Goal: Task Accomplishment & Management: Manage account settings

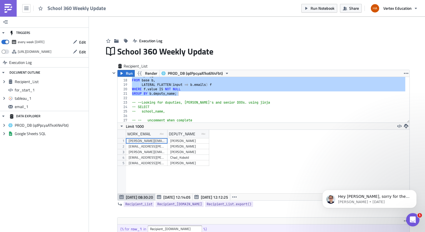
scroll to position [64, 292]
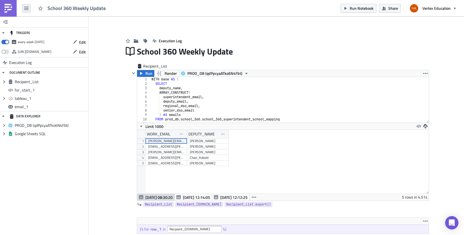
click at [25, 7] on icon "button" at bounding box center [26, 8] width 4 height 4
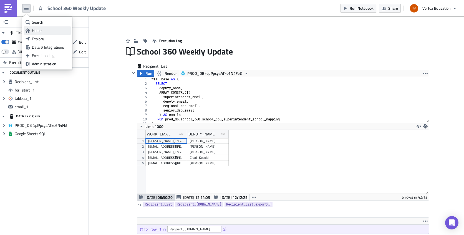
click at [37, 30] on div "Home" at bounding box center [50, 31] width 37 height 6
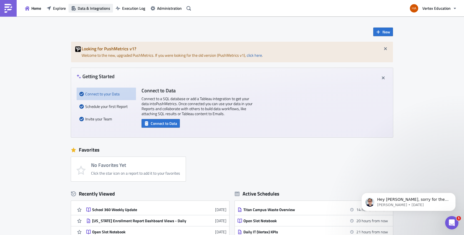
click at [99, 9] on span "Data & Integrations" at bounding box center [94, 8] width 32 height 6
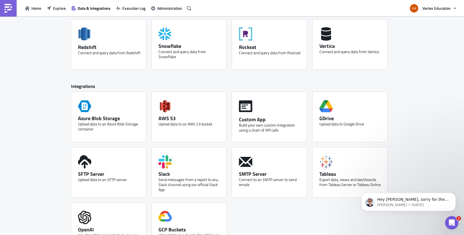
scroll to position [217, 0]
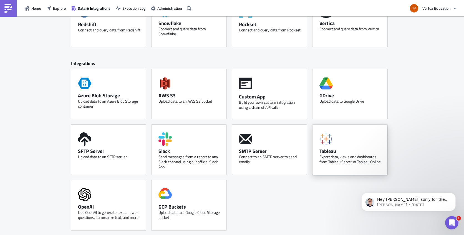
click at [368, 138] on div "Tableau Export data, views and dashboards from Tableau Server or Tableau Online" at bounding box center [350, 149] width 75 height 50
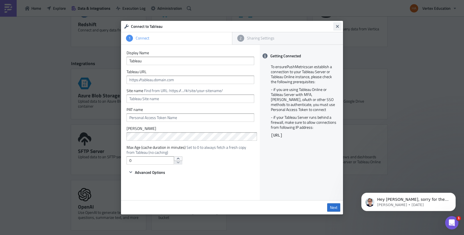
click at [336, 26] on icon "Close" at bounding box center [338, 26] width 4 height 4
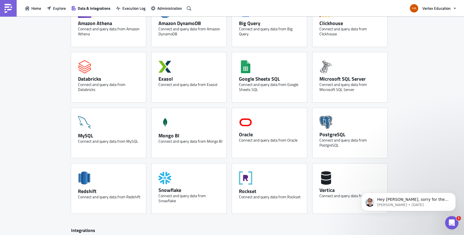
scroll to position [0, 0]
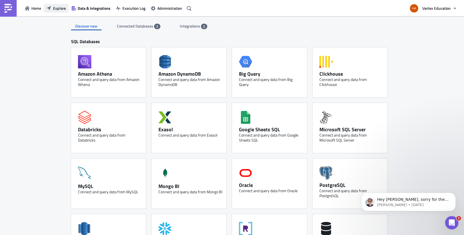
click at [52, 10] on button "Explore" at bounding box center [56, 8] width 25 height 9
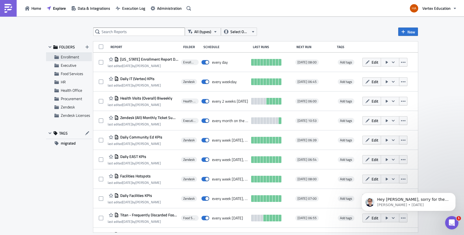
click at [70, 57] on span "Enrollment" at bounding box center [70, 57] width 18 height 6
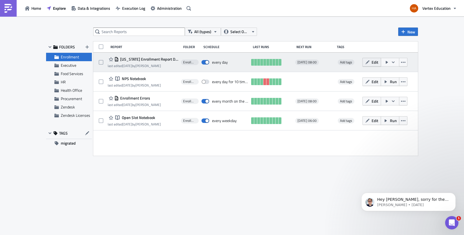
click at [371, 62] on button "Edit" at bounding box center [372, 62] width 19 height 9
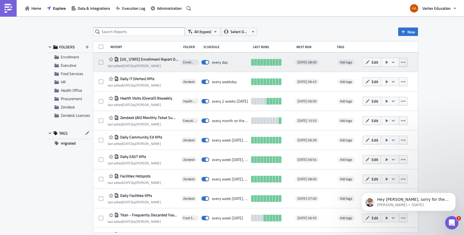
click at [401, 64] on icon "button" at bounding box center [403, 62] width 4 height 4
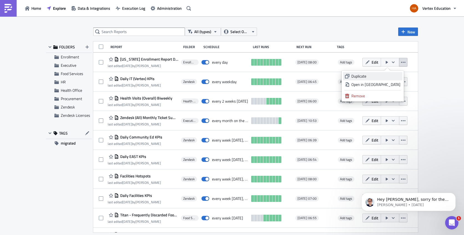
click at [376, 77] on div "Duplicate" at bounding box center [376, 76] width 49 height 6
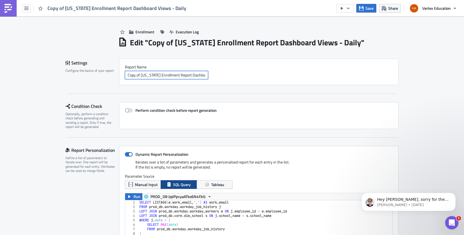
drag, startPoint x: 139, startPoint y: 75, endPoint x: 114, endPoint y: 73, distance: 25.7
click at [114, 73] on div "Settings Configure the basics of your report. Report Nam﻿e Copy of Texas Enroll…" at bounding box center [232, 72] width 333 height 26
click at [136, 74] on input "[US_STATE] Enrollment Report Dashboard Views - Daily" at bounding box center [166, 75] width 83 height 8
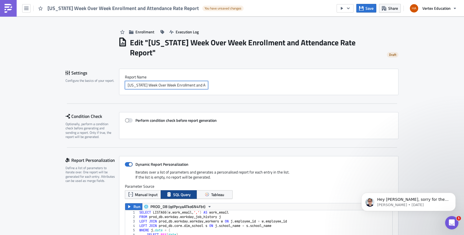
drag, startPoint x: 183, startPoint y: 77, endPoint x: 188, endPoint y: 74, distance: 6.0
click at [188, 81] on input "Texas Week Over Week Enrollment and Attendance Rate Report" at bounding box center [166, 85] width 83 height 8
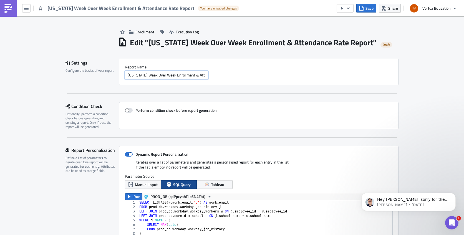
click at [175, 74] on input "Texas Week Over Week Enrollment & Attendance Rate Report" at bounding box center [166, 75] width 83 height 8
type input "Texas Week Over Week Enrollment & Attendance Rate Report"
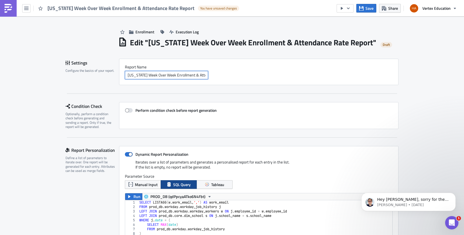
scroll to position [0, 22]
drag, startPoint x: 126, startPoint y: 74, endPoint x: 231, endPoint y: 76, distance: 105.0
click at [231, 76] on div "Texas Week Over Week Enrollment & Attendance Rate Report" at bounding box center [259, 75] width 268 height 8
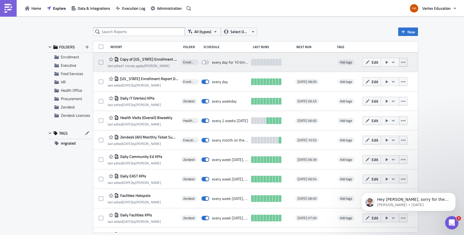
click at [401, 64] on icon "button" at bounding box center [403, 62] width 4 height 4
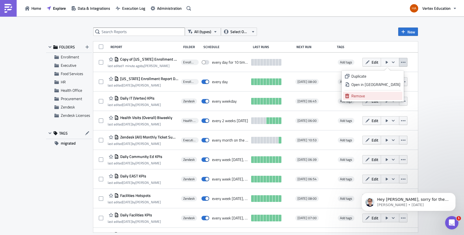
click at [365, 96] on div "Remove" at bounding box center [376, 96] width 49 height 6
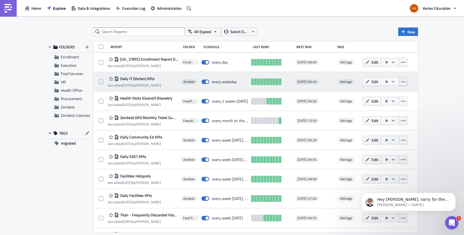
click at [401, 83] on icon "button" at bounding box center [403, 81] width 4 height 4
click at [366, 82] on icon "button" at bounding box center [368, 81] width 4 height 4
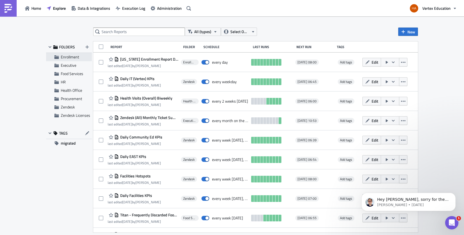
click at [74, 58] on span "Enrollment" at bounding box center [70, 57] width 18 height 6
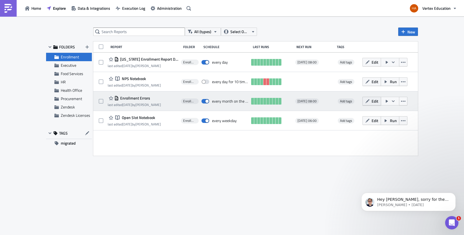
click at [372, 102] on button "Edit" at bounding box center [372, 101] width 19 height 9
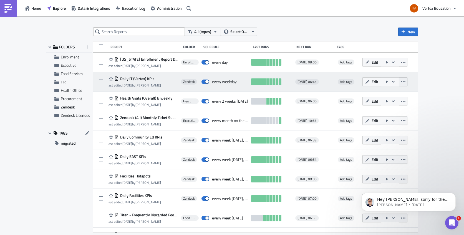
click at [399, 81] on button "button" at bounding box center [403, 81] width 8 height 9
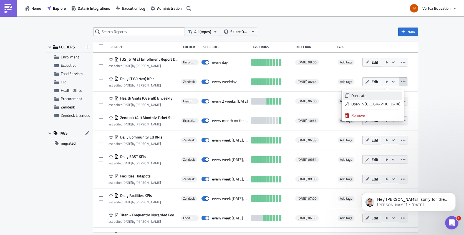
click at [385, 97] on div "Duplicate" at bounding box center [376, 96] width 49 height 6
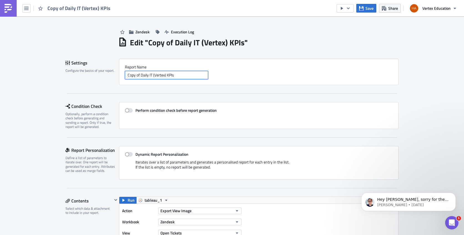
drag, startPoint x: 190, startPoint y: 77, endPoint x: 72, endPoint y: 59, distance: 119.5
click at [72, 59] on div "Settings Configure the basics of your report. Report Nam﻿e Copy of Daily IT (Ve…" at bounding box center [232, 72] width 333 height 26
paste input "Texas Week Over Week Enrollment & Attendance Rate Report"
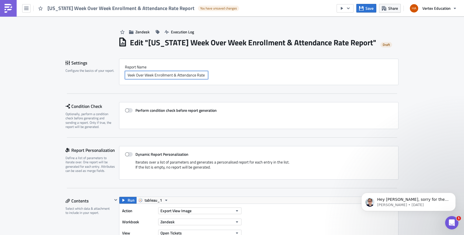
click at [126, 74] on input "Texas Week Over Week Enrollment & Attendance Rate Report" at bounding box center [166, 75] width 83 height 8
drag, startPoint x: 127, startPoint y: 76, endPoint x: 134, endPoint y: 75, distance: 7.6
click at [134, 75] on input "Texas Week Over Week Enrollment & Attendance Rate Report" at bounding box center [166, 75] width 83 height 8
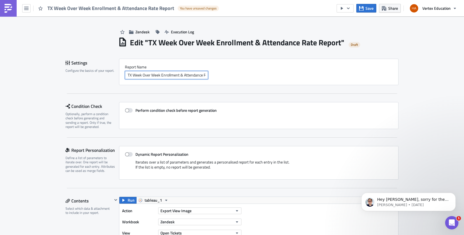
type input "TX Week Over Week Enrollment & Attendance Rate Report"
click at [229, 80] on div "Report Nam﻿e TX Week Over Week Enrollment & Attendance Rate Report" at bounding box center [259, 72] width 280 height 26
click at [364, 9] on button "Save" at bounding box center [367, 8] width 20 height 9
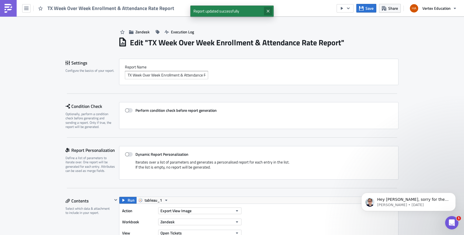
click at [270, 11] on icon "Close" at bounding box center [268, 11] width 4 height 4
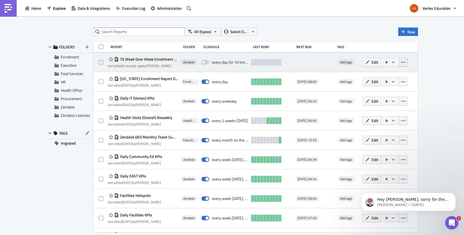
click at [400, 64] on button "button" at bounding box center [403, 62] width 8 height 9
click at [391, 64] on icon "button" at bounding box center [393, 62] width 4 height 4
click at [372, 62] on span "Edit" at bounding box center [375, 62] width 7 height 6
click at [102, 62] on span at bounding box center [101, 62] width 4 height 4
click at [102, 62] on input "checkbox" at bounding box center [102, 63] width 4 height 4
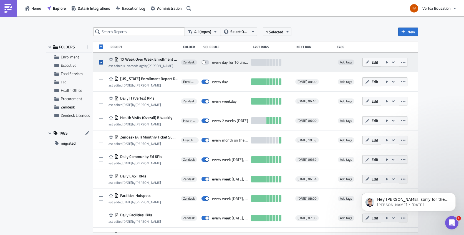
click at [101, 62] on span at bounding box center [101, 62] width 4 height 4
click at [101, 62] on input "checkbox" at bounding box center [102, 63] width 4 height 4
click at [101, 62] on span at bounding box center [101, 62] width 4 height 4
click at [101, 62] on input "checkbox" at bounding box center [102, 63] width 4 height 4
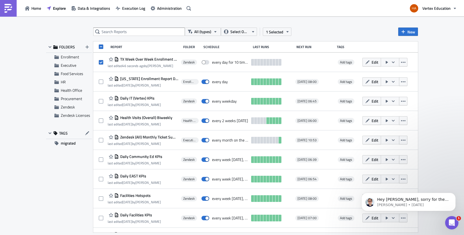
drag, startPoint x: 147, startPoint y: 60, endPoint x: 455, endPoint y: 65, distance: 308.4
click at [455, 65] on div "All (types) Select Owner 1 Selected New FOLDERS Enrollment Executive Food Servi…" at bounding box center [232, 125] width 464 height 219
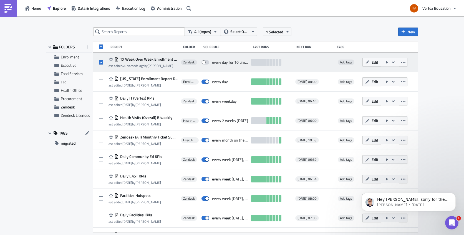
click at [191, 63] on span "Zendesk" at bounding box center [189, 62] width 12 height 4
click at [190, 62] on span "Zendesk" at bounding box center [189, 62] width 12 height 4
click at [99, 63] on div "TX Week Over Week Enrollment & Attendance Rate Report last edited 46 seconds ag…" at bounding box center [255, 61] width 325 height 19
click at [101, 62] on span at bounding box center [101, 62] width 4 height 4
click at [101, 62] on input "checkbox" at bounding box center [102, 63] width 4 height 4
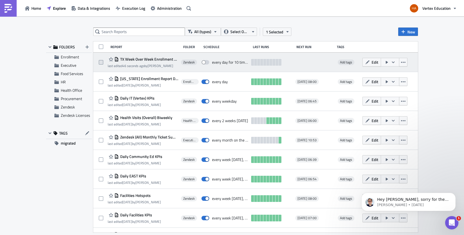
checkbox input "false"
click at [190, 61] on span "Zendesk" at bounding box center [189, 62] width 12 height 4
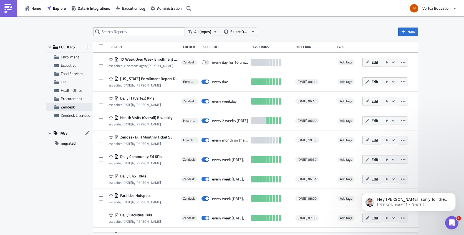
click at [72, 109] on span "Zendesk" at bounding box center [68, 107] width 14 height 6
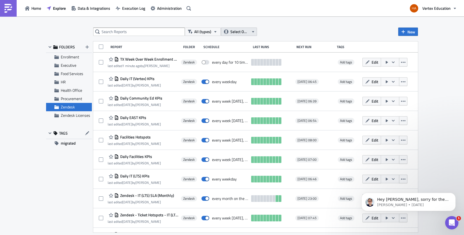
click at [252, 32] on icon "button" at bounding box center [253, 31] width 4 height 4
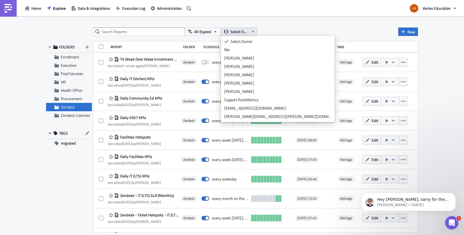
click at [252, 32] on icon "button" at bounding box center [253, 31] width 4 height 4
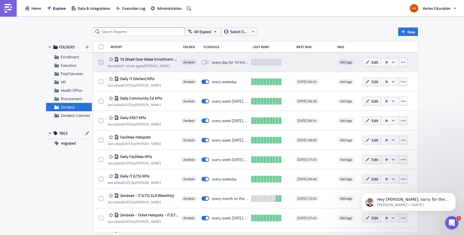
click at [101, 63] on span at bounding box center [101, 62] width 4 height 4
click at [101, 63] on input "checkbox" at bounding box center [102, 63] width 4 height 4
checkbox input "true"
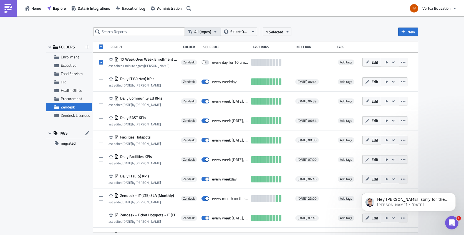
click at [215, 31] on icon "button" at bounding box center [215, 31] width 2 height 1
click at [256, 33] on button "Select Owner" at bounding box center [239, 31] width 36 height 8
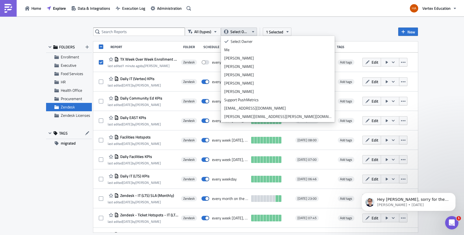
click at [255, 33] on icon "button" at bounding box center [253, 31] width 4 height 4
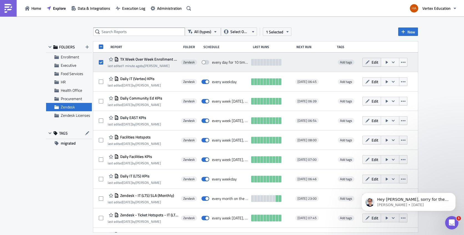
click at [372, 63] on span "Edit" at bounding box center [375, 62] width 7 height 6
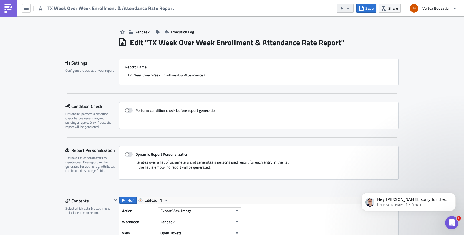
click at [350, 8] on icon "button" at bounding box center [348, 8] width 3 height 2
click at [145, 32] on span "Zendesk" at bounding box center [143, 32] width 14 height 6
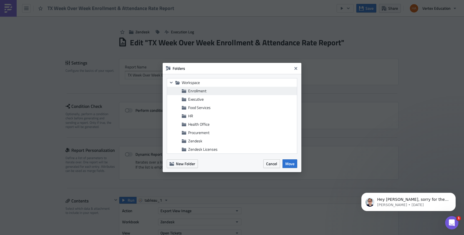
click at [192, 89] on span "Enrollment" at bounding box center [197, 91] width 18 height 6
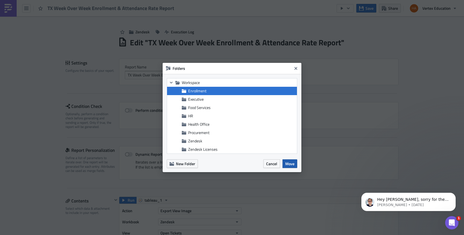
click at [289, 165] on span "Move" at bounding box center [290, 164] width 9 height 6
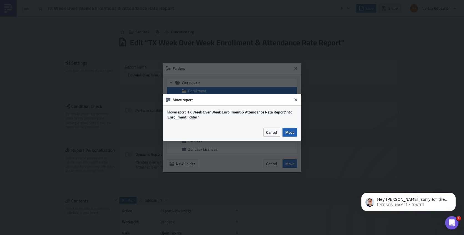
click at [289, 132] on span "Move" at bounding box center [290, 132] width 9 height 6
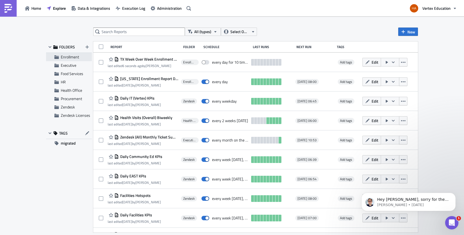
click at [65, 57] on span "Enrollment" at bounding box center [70, 57] width 18 height 6
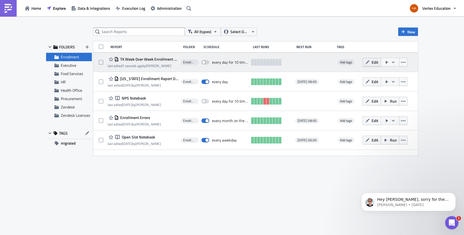
click at [374, 62] on span "Edit" at bounding box center [375, 62] width 7 height 6
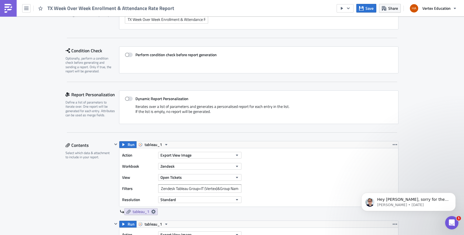
scroll to position [139, 0]
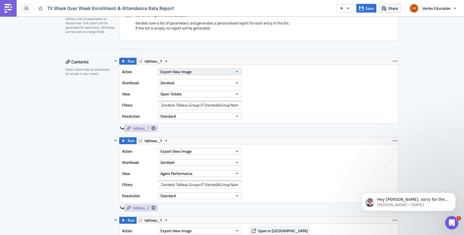
click at [235, 72] on icon "button" at bounding box center [237, 71] width 4 height 4
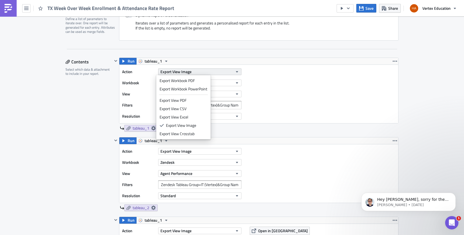
click at [235, 72] on icon "button" at bounding box center [237, 71] width 4 height 4
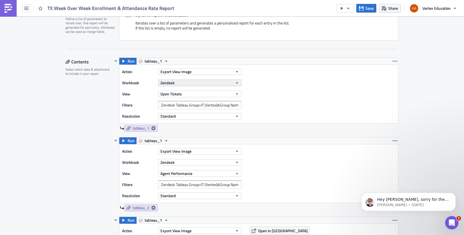
click at [235, 84] on icon "button" at bounding box center [237, 83] width 4 height 4
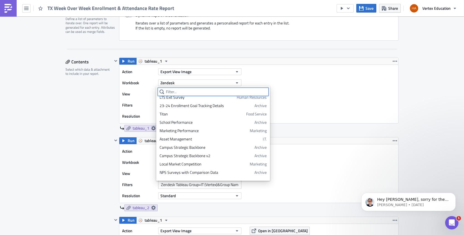
scroll to position [0, 0]
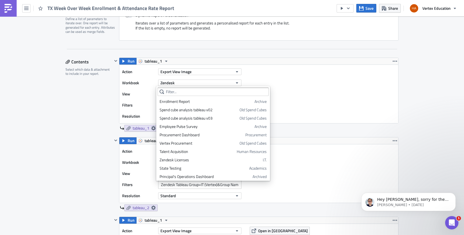
click at [162, 91] on icon at bounding box center [162, 91] width 4 height 4
click at [160, 91] on icon at bounding box center [162, 91] width 4 height 4
click at [186, 101] on div "Enrollment Report" at bounding box center [206, 102] width 93 height 6
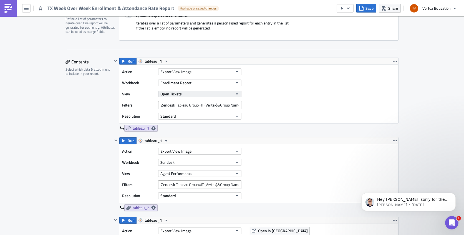
click at [235, 95] on icon "button" at bounding box center [237, 94] width 4 height 4
click at [312, 98] on div "Action Export View Image Workbook Enrollment Report View Open Tickets Filters Z…" at bounding box center [258, 94] width 279 height 58
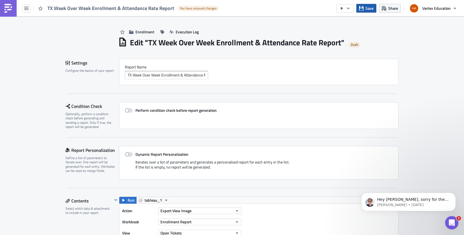
click at [366, 11] on button "Save" at bounding box center [367, 8] width 20 height 9
click at [27, 11] on button "button" at bounding box center [26, 8] width 8 height 8
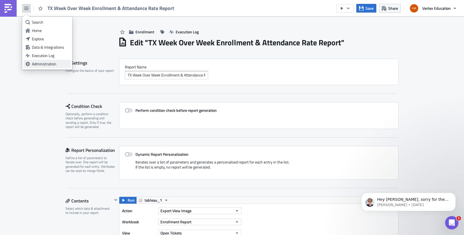
click at [41, 62] on div "Administration" at bounding box center [50, 64] width 37 height 6
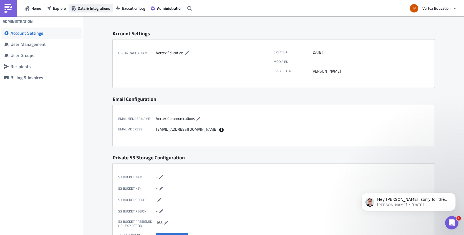
click at [83, 9] on span "Data & Integrations" at bounding box center [94, 8] width 32 height 6
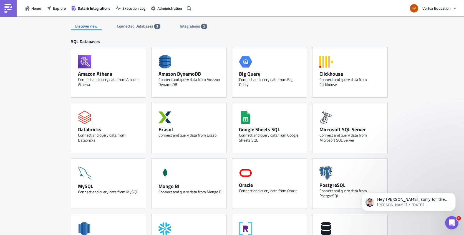
click at [127, 25] on span "Connected Databases" at bounding box center [135, 26] width 37 height 6
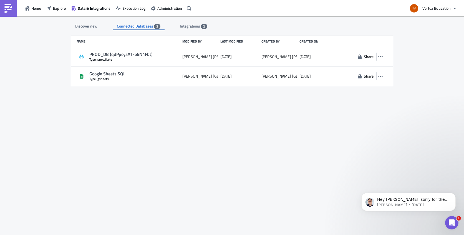
click at [183, 27] on span "Integrations" at bounding box center [190, 26] width 21 height 6
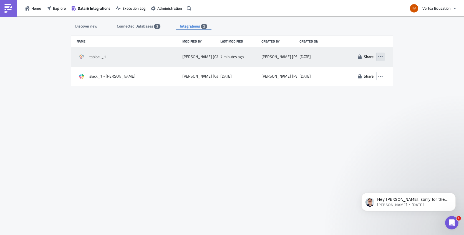
click at [382, 57] on icon "button" at bounding box center [381, 56] width 4 height 4
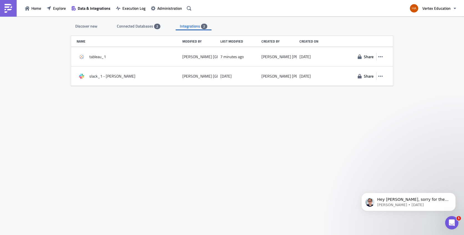
click at [193, 121] on div "Discover new Connected Databases 2 Integrations 2 SQL Databases Amazon Athena C…" at bounding box center [232, 125] width 333 height 219
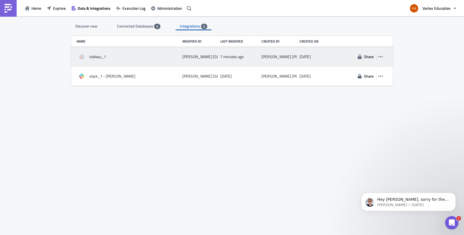
click at [89, 56] on div "tableau_1" at bounding box center [128, 57] width 103 height 10
click at [239, 56] on time "7 minutes ago" at bounding box center [232, 56] width 23 height 5
click at [381, 56] on icon "button" at bounding box center [381, 56] width 4 height 4
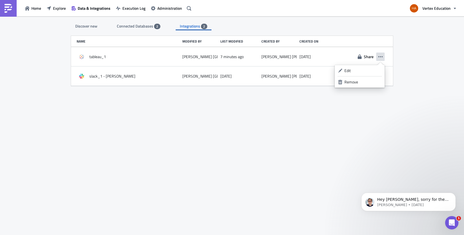
click at [304, 129] on div "Discover new Connected Databases 2 Integrations 2 SQL Databases Amazon Athena C…" at bounding box center [232, 125] width 333 height 219
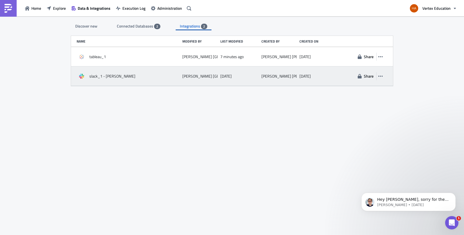
click at [174, 79] on div "slack_1 - [PERSON_NAME]" at bounding box center [128, 76] width 103 height 10
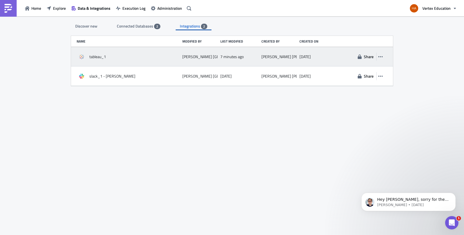
click at [147, 57] on div "tableau_1" at bounding box center [128, 57] width 103 height 10
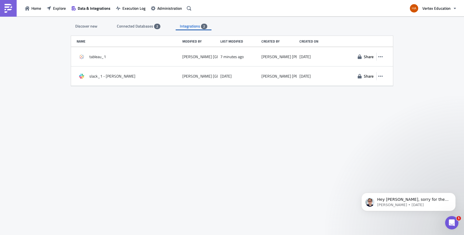
click at [139, 27] on span "Connected Databases" at bounding box center [135, 26] width 37 height 6
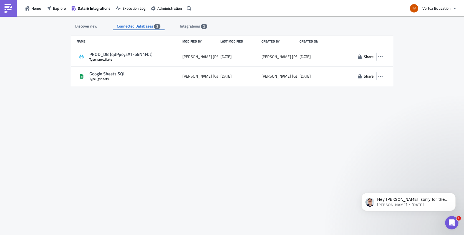
click at [89, 26] on div "Discover new" at bounding box center [86, 26] width 31 height 8
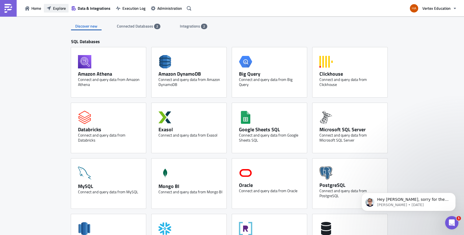
click at [58, 11] on button "Explore" at bounding box center [56, 8] width 25 height 9
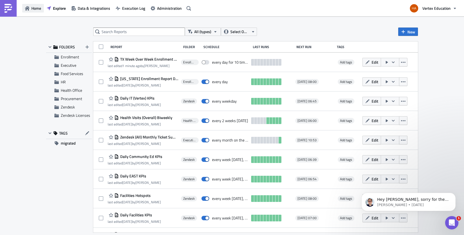
click at [36, 9] on span "Home" at bounding box center [36, 8] width 10 height 6
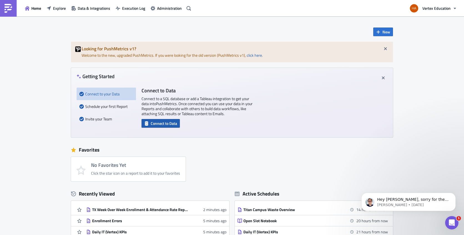
click at [168, 124] on span "Connect to Data" at bounding box center [164, 123] width 26 height 6
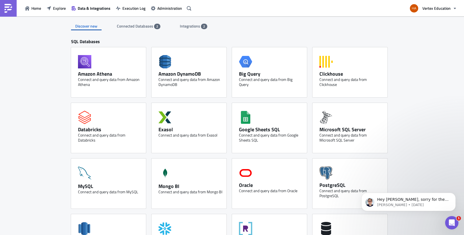
click at [186, 25] on span "Integrations" at bounding box center [190, 26] width 21 height 6
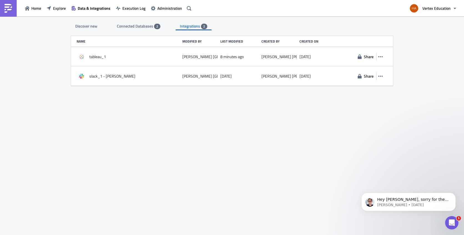
click at [128, 24] on span "Connected Databases" at bounding box center [135, 26] width 37 height 6
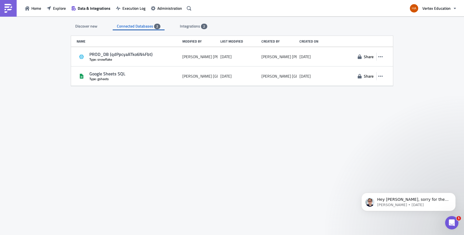
click at [79, 26] on div "Discover new" at bounding box center [86, 26] width 31 height 8
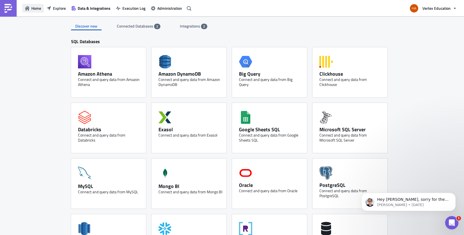
click at [32, 10] on span "Home" at bounding box center [36, 8] width 10 height 6
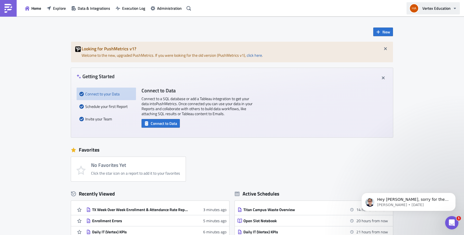
click at [431, 11] on span "Vertex Education" at bounding box center [437, 8] width 28 height 6
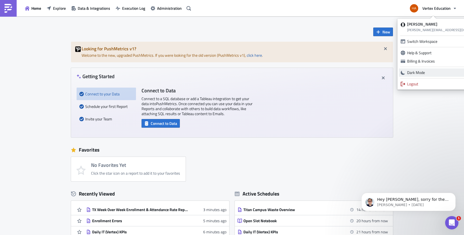
click at [419, 72] on div "Dark Mode" at bounding box center [446, 73] width 79 height 6
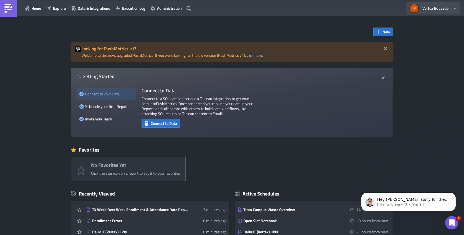
click at [439, 11] on span "Vertex Education" at bounding box center [437, 8] width 28 height 6
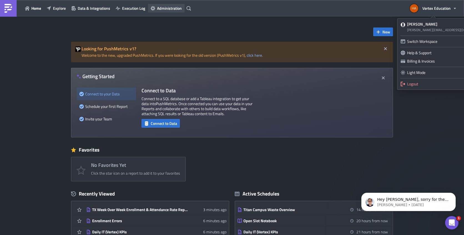
click at [158, 9] on span "Administration" at bounding box center [169, 8] width 25 height 6
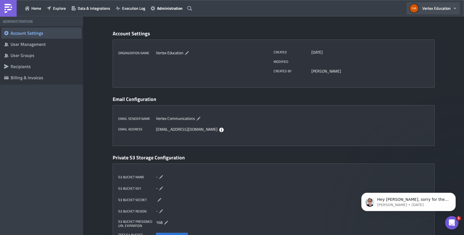
click at [446, 10] on span "Vertex Education" at bounding box center [437, 8] width 28 height 6
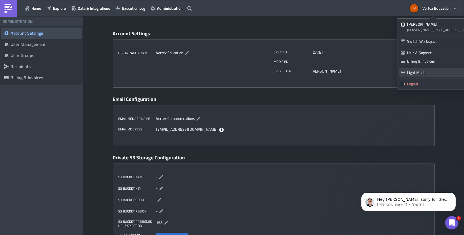
click at [419, 72] on div "Light Mode" at bounding box center [446, 73] width 79 height 6
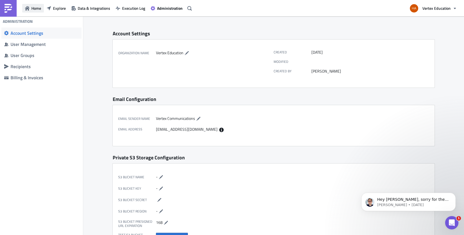
click at [36, 9] on span "Home" at bounding box center [36, 8] width 10 height 6
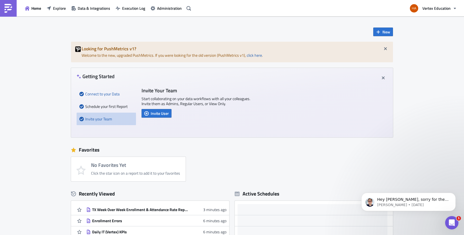
click at [107, 94] on div "Connect to your Data" at bounding box center [106, 93] width 54 height 12
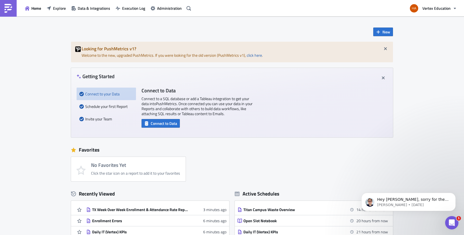
click at [107, 94] on div "Connect to your Data" at bounding box center [106, 93] width 54 height 12
click at [87, 7] on span "Data & Integrations" at bounding box center [94, 8] width 32 height 6
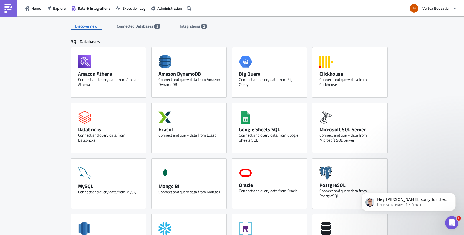
click at [129, 26] on span "Connected Databases" at bounding box center [135, 26] width 37 height 6
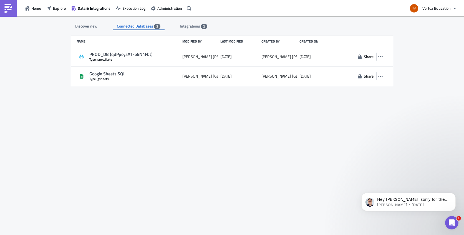
click at [182, 27] on span "Integrations" at bounding box center [190, 26] width 21 height 6
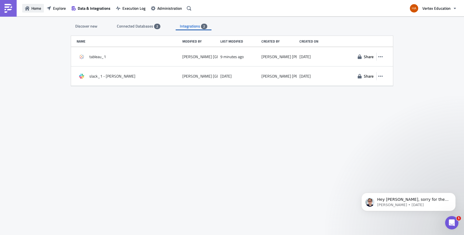
click at [34, 9] on span "Home" at bounding box center [36, 8] width 10 height 6
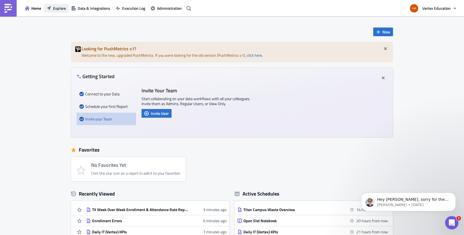
click at [57, 11] on button "Explore" at bounding box center [56, 8] width 25 height 9
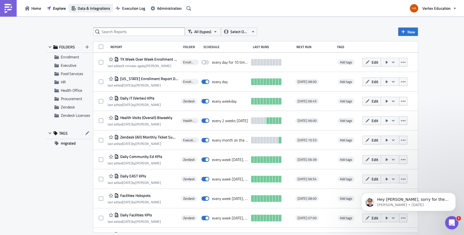
click at [96, 10] on span "Data & Integrations" at bounding box center [94, 8] width 32 height 6
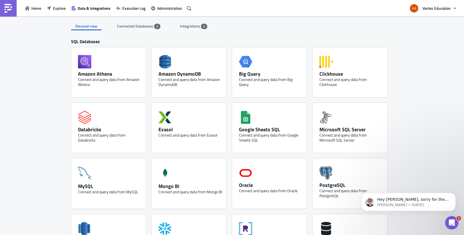
scroll to position [217, 0]
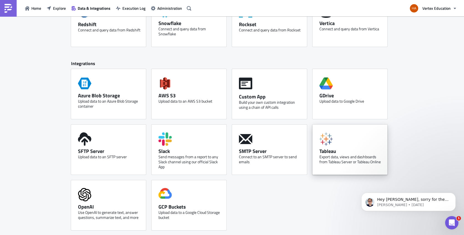
drag, startPoint x: 332, startPoint y: 147, endPoint x: 323, endPoint y: 147, distance: 8.6
click at [323, 148] on div "Tableau" at bounding box center [352, 151] width 64 height 6
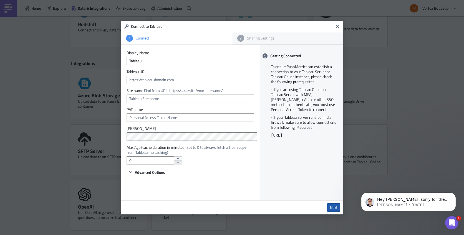
click at [332, 206] on span "Next" at bounding box center [333, 207] width 7 height 5
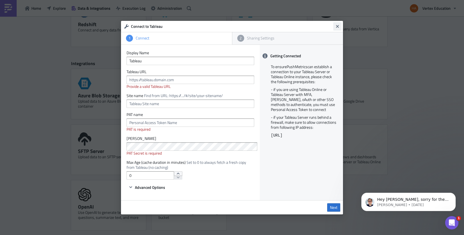
click at [336, 27] on icon "Close" at bounding box center [338, 26] width 4 height 4
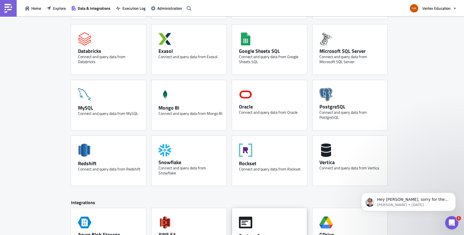
scroll to position [0, 0]
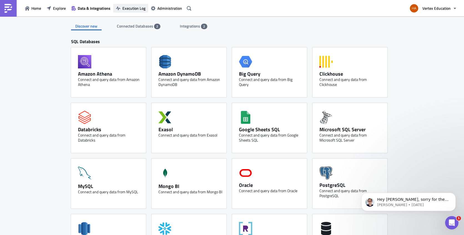
click at [123, 8] on span "Execution Log" at bounding box center [133, 8] width 23 height 6
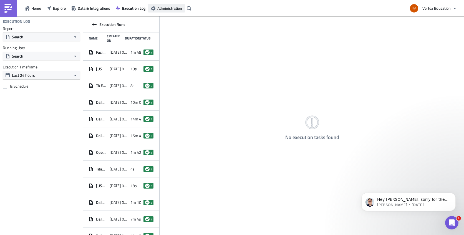
click at [174, 10] on span "Administration" at bounding box center [169, 8] width 25 height 6
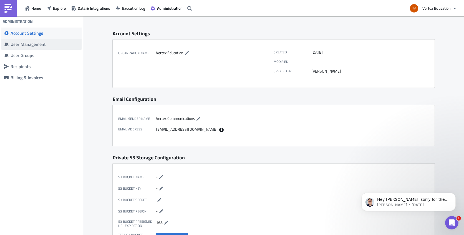
click at [31, 44] on div "User Management" at bounding box center [45, 44] width 68 height 6
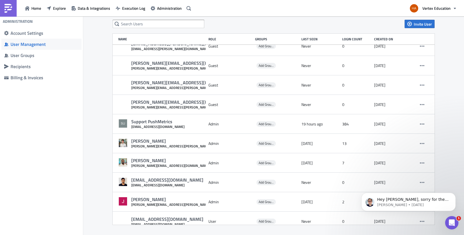
scroll to position [229, 0]
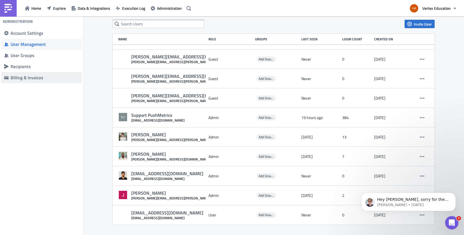
click at [31, 79] on div "Billing & Invoices" at bounding box center [45, 78] width 68 height 6
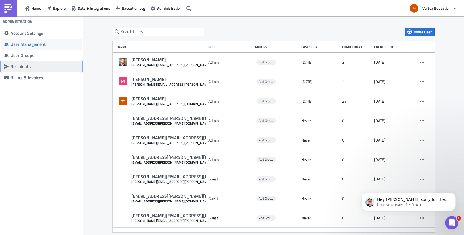
click at [26, 66] on div "Recipients" at bounding box center [45, 67] width 68 height 6
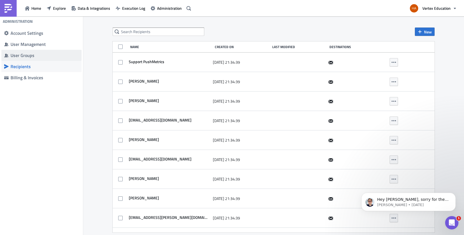
click at [22, 54] on div "User Groups" at bounding box center [45, 55] width 68 height 6
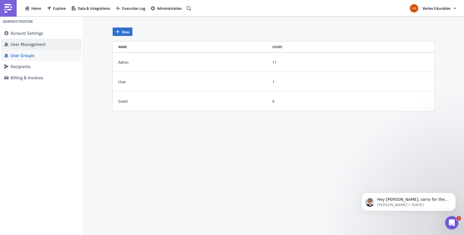
click at [25, 43] on div "User Management" at bounding box center [45, 44] width 68 height 6
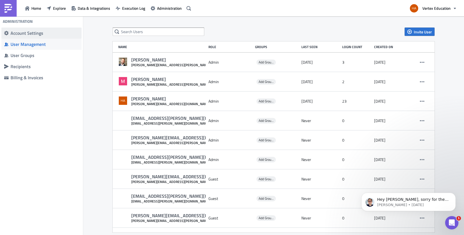
click at [26, 32] on div "Account Settings" at bounding box center [45, 33] width 68 height 6
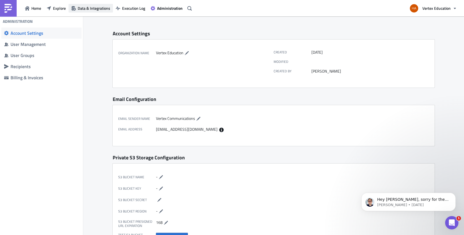
click at [88, 9] on span "Data & Integrations" at bounding box center [94, 8] width 32 height 6
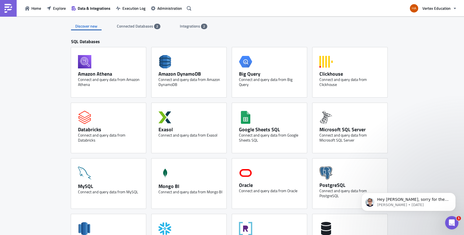
click at [141, 27] on span "Connected Databases" at bounding box center [135, 26] width 37 height 6
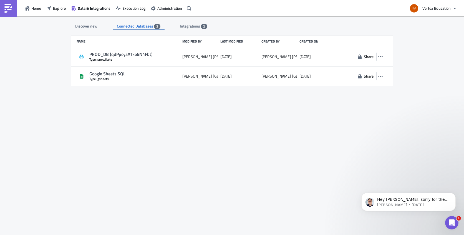
click at [187, 26] on span "Integrations" at bounding box center [190, 26] width 21 height 6
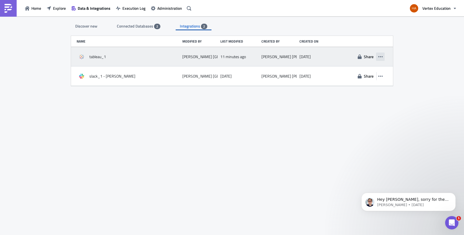
click at [381, 57] on icon "button" at bounding box center [381, 56] width 4 height 4
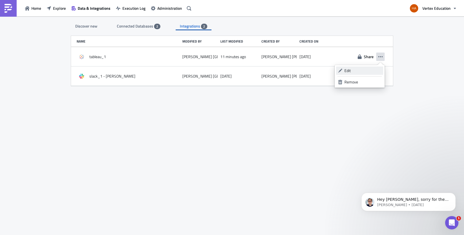
click at [351, 71] on div "Edit" at bounding box center [363, 71] width 37 height 6
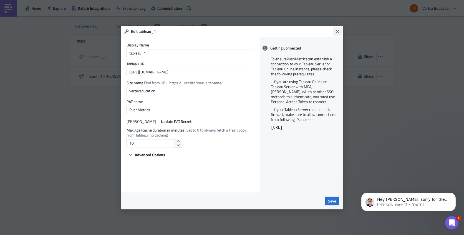
click at [339, 31] on icon "Close" at bounding box center [338, 31] width 4 height 4
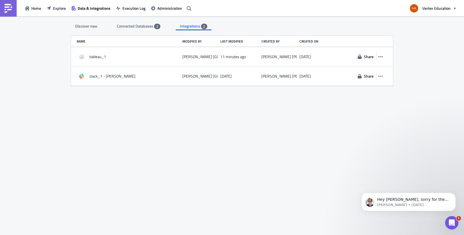
click at [132, 22] on div "Connected Databases 2" at bounding box center [139, 26] width 44 height 8
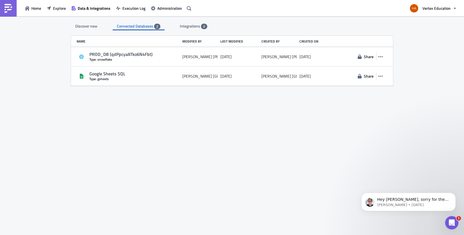
click at [80, 27] on div "Discover new" at bounding box center [86, 26] width 31 height 8
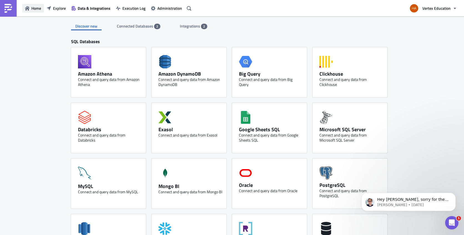
click at [35, 7] on span "Home" at bounding box center [36, 8] width 10 height 6
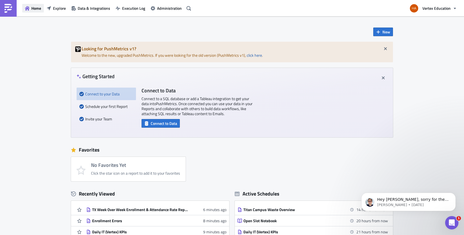
click at [37, 9] on span "Home" at bounding box center [36, 8] width 10 height 6
click at [10, 7] on img at bounding box center [8, 8] width 9 height 9
click at [34, 11] on span "Home" at bounding box center [36, 8] width 10 height 6
click at [34, 8] on span "Home" at bounding box center [36, 8] width 10 height 6
click at [66, 9] on span "Explore" at bounding box center [59, 8] width 13 height 6
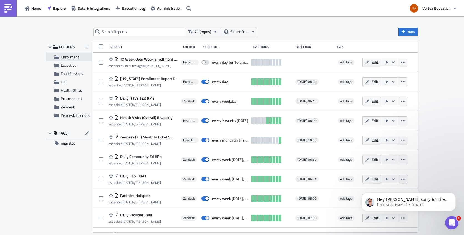
click at [75, 57] on span "Enrollment" at bounding box center [70, 57] width 18 height 6
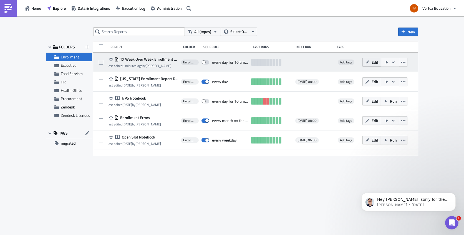
click at [370, 64] on button "Edit" at bounding box center [372, 62] width 19 height 9
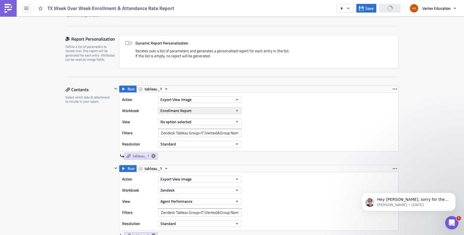
scroll to position [139, 0]
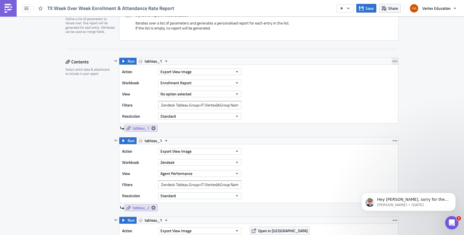
click at [393, 61] on icon "button" at bounding box center [395, 61] width 4 height 1
click at [164, 59] on icon "button" at bounding box center [166, 61] width 4 height 4
click at [147, 71] on div "tableau_1" at bounding box center [164, 70] width 40 height 6
click at [236, 83] on icon "button" at bounding box center [237, 82] width 2 height 1
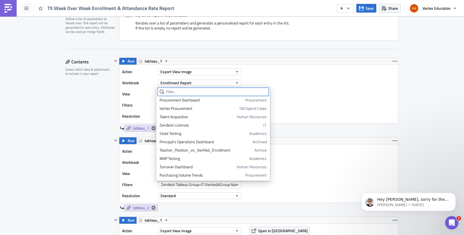
scroll to position [0, 0]
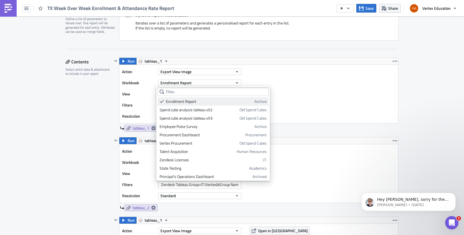
click at [161, 100] on icon at bounding box center [162, 101] width 4 height 4
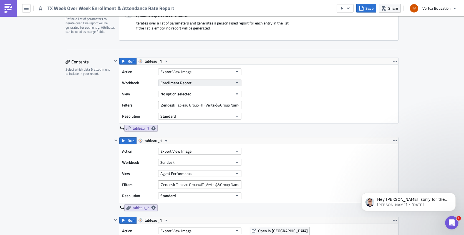
click at [235, 84] on icon "button" at bounding box center [237, 83] width 4 height 4
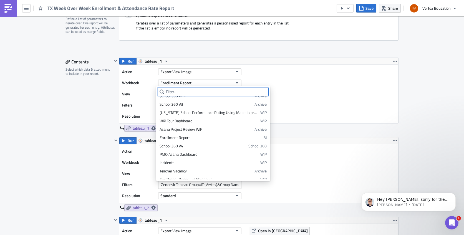
scroll to position [751, 0]
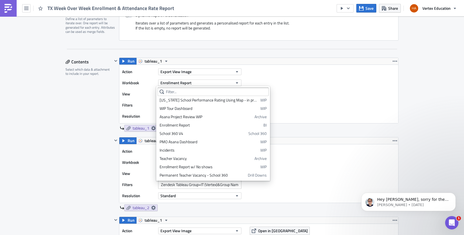
click at [311, 87] on div "Action Export View Image Workbook Enrollment Report View No option selected Fil…" at bounding box center [258, 94] width 279 height 58
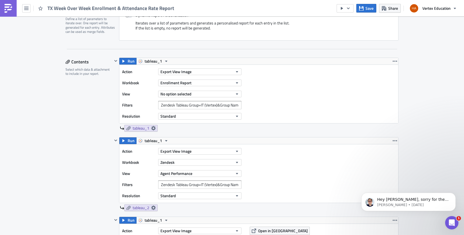
scroll to position [0, 0]
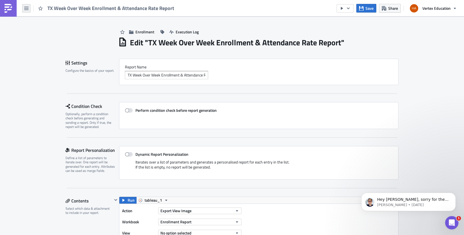
click at [26, 10] on icon "button" at bounding box center [26, 8] width 4 height 4
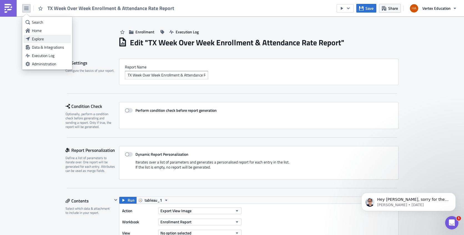
click at [40, 39] on div "Explore" at bounding box center [50, 39] width 37 height 6
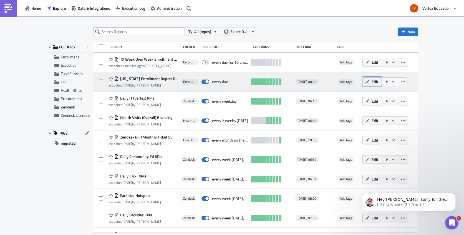
click at [372, 83] on span "Edit" at bounding box center [375, 82] width 7 height 6
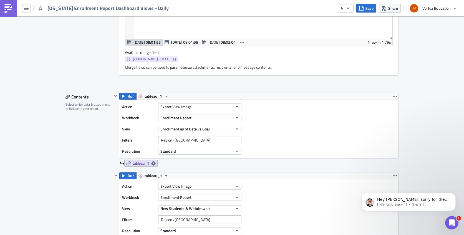
scroll to position [306, 0]
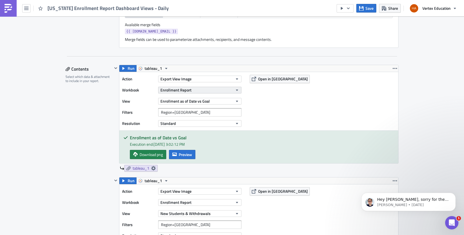
click at [236, 90] on icon "button" at bounding box center [237, 89] width 2 height 1
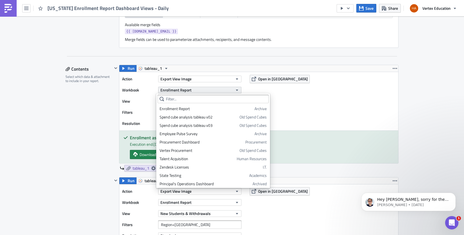
scroll to position [618, 0]
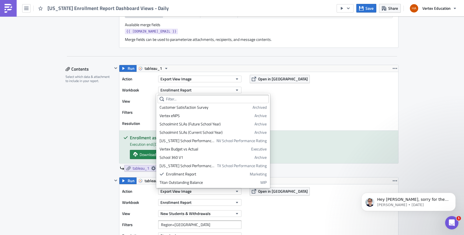
click at [412, 72] on div "Enrollment Execution Log Edit " [US_STATE] Enrollment Report Dashboard Views - …" at bounding box center [232, 220] width 464 height 1018
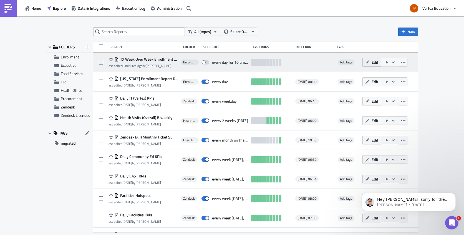
click at [367, 62] on button "Edit" at bounding box center [372, 62] width 19 height 9
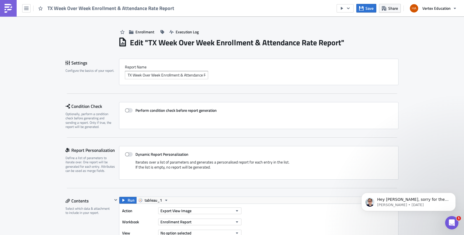
scroll to position [83, 0]
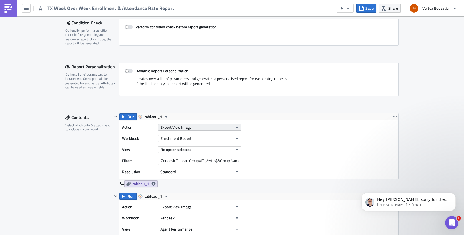
click at [236, 127] on icon "button" at bounding box center [237, 127] width 2 height 1
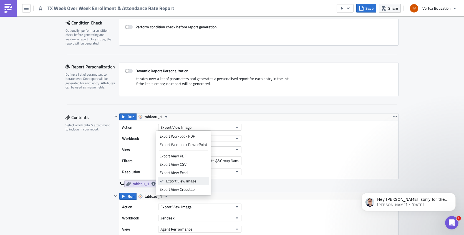
click at [175, 180] on div "Export View Image" at bounding box center [186, 181] width 41 height 6
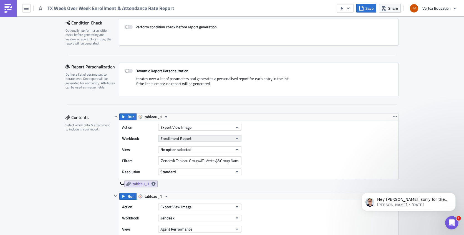
click at [206, 137] on button "Enrollment Report" at bounding box center [199, 138] width 83 height 7
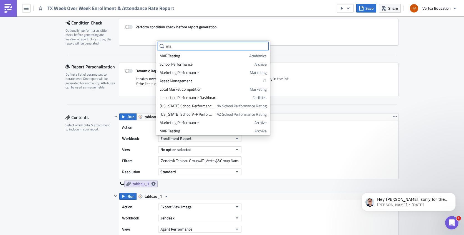
type input "m"
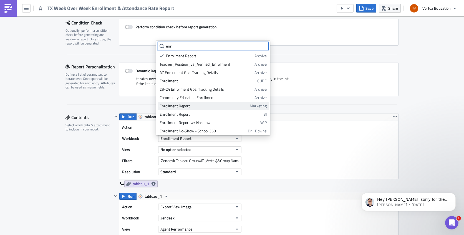
type input "enr"
click at [227, 106] on div "Enrollment Report" at bounding box center [204, 106] width 88 height 6
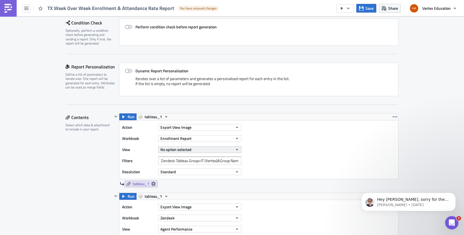
click at [235, 150] on icon "button" at bounding box center [237, 149] width 4 height 4
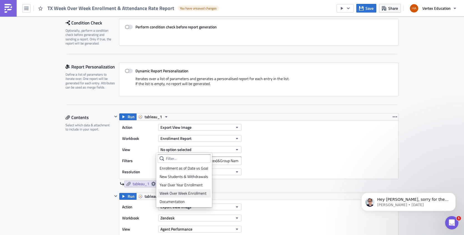
click at [179, 193] on div "Week Over Week Enrollment" at bounding box center [184, 193] width 49 height 6
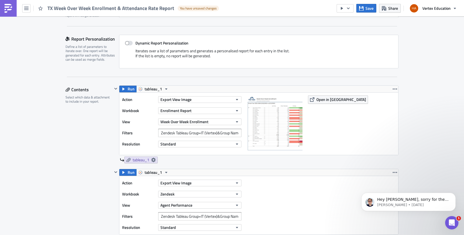
scroll to position [139, 0]
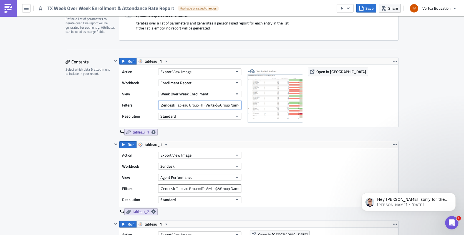
click at [213, 105] on input "Zendesk Tableau Group=IT (Vertex)&Group Name=Vertex IT" at bounding box center [199, 105] width 83 height 8
click at [321, 71] on span "Open in [GEOGRAPHIC_DATA]" at bounding box center [342, 72] width 50 height 6
click at [195, 106] on input "Zendesk Tableau Group=IT (Vertex)&Group Name=Vertex IT" at bounding box center [199, 105] width 83 height 8
drag, startPoint x: 159, startPoint y: 105, endPoint x: 139, endPoint y: 101, distance: 20.7
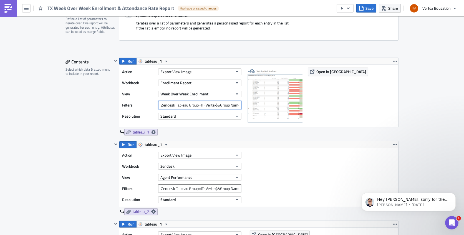
click at [139, 101] on div "Filters Zendesk Tableau Group=IT (Vertex)&Group Name=Vertex IT" at bounding box center [183, 105] width 122 height 8
type input "Region=TX&"
drag, startPoint x: 197, startPoint y: 105, endPoint x: 156, endPoint y: 102, distance: 42.0
click at [156, 102] on div "Filters Region=TX&" at bounding box center [183, 105] width 122 height 8
click at [187, 103] on input "text" at bounding box center [199, 105] width 83 height 8
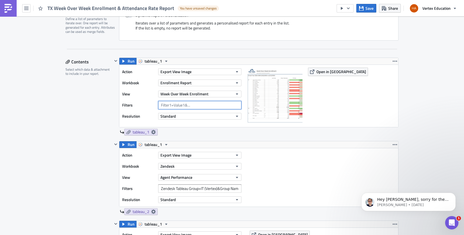
drag, startPoint x: 193, startPoint y: 105, endPoint x: 184, endPoint y: 105, distance: 8.3
click at [184, 105] on input "text" at bounding box center [199, 105] width 83 height 8
click at [317, 72] on span "Open in [GEOGRAPHIC_DATA]" at bounding box center [342, 72] width 50 height 6
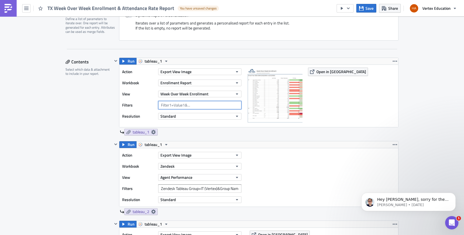
click at [159, 106] on input "text" at bounding box center [199, 105] width 83 height 8
type input "Region=TX&Arizona_Preschool"
drag, startPoint x: 215, startPoint y: 103, endPoint x: 129, endPoint y: 94, distance: 86.1
click at [129, 94] on div "Action Export View Image Workbook Enrollment Report View Week Over Week Enrollm…" at bounding box center [183, 95] width 122 height 57
click at [329, 73] on span "Open in [GEOGRAPHIC_DATA]" at bounding box center [342, 72] width 50 height 6
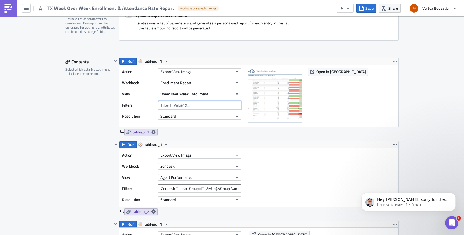
drag, startPoint x: 158, startPoint y: 105, endPoint x: 218, endPoint y: 106, distance: 59.7
click at [218, 106] on input "text" at bounding box center [199, 105] width 83 height 8
type input "Region=TX"
click at [331, 112] on div "Action Export View Image Workbook Enrollment Report View Week Over Week Enrollm…" at bounding box center [258, 96] width 279 height 62
click at [143, 132] on span "tableau_1" at bounding box center [141, 131] width 17 height 5
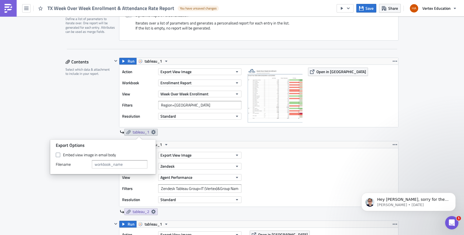
click at [226, 134] on div "tableau_1" at bounding box center [259, 132] width 279 height 7
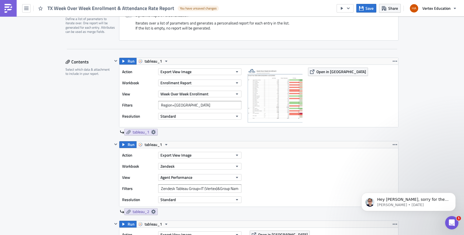
scroll to position [167, 0]
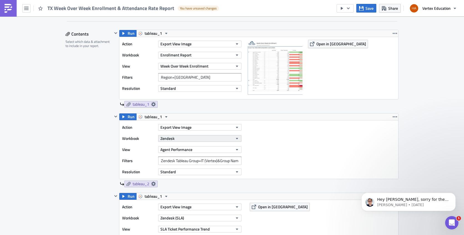
click at [206, 138] on button "Zendesk" at bounding box center [199, 138] width 83 height 7
type input "Attendnce"
click at [236, 139] on icon "button" at bounding box center [237, 138] width 2 height 1
click at [177, 148] on input "Attendnce" at bounding box center [184, 147] width 53 height 8
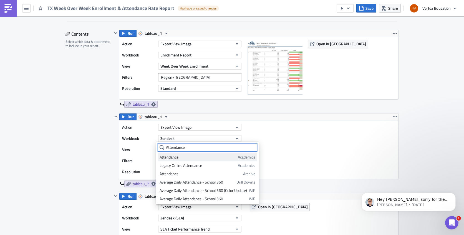
type input "Attendance"
click at [175, 157] on div "Attendance" at bounding box center [198, 157] width 76 height 6
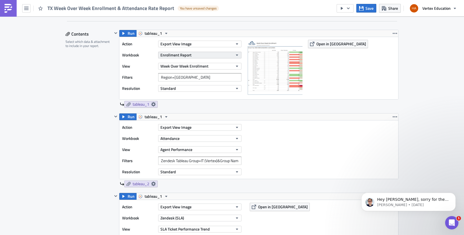
click at [236, 54] on icon "button" at bounding box center [237, 54] width 2 height 1
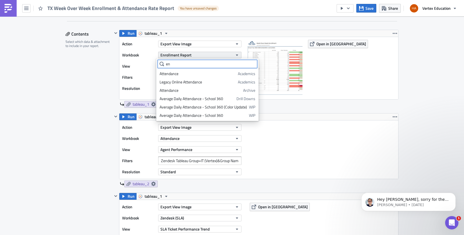
type input "e"
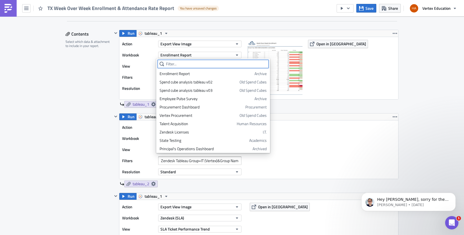
scroll to position [618, 0]
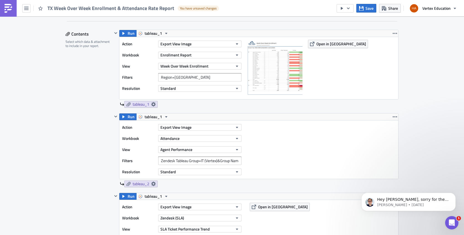
click at [185, 156] on div "Action Export View Image Workbook Attendance View Agent Performance Filters Zen…" at bounding box center [183, 149] width 122 height 53
click at [236, 138] on icon "button" at bounding box center [237, 138] width 2 height 1
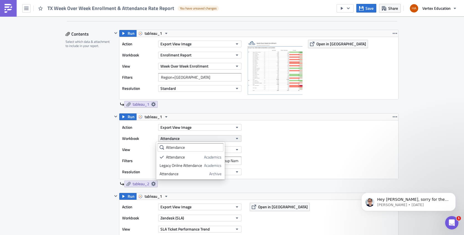
click at [236, 138] on icon "button" at bounding box center [237, 138] width 2 height 1
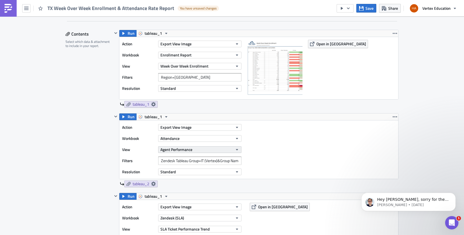
click at [236, 149] on icon "button" at bounding box center [237, 149] width 2 height 1
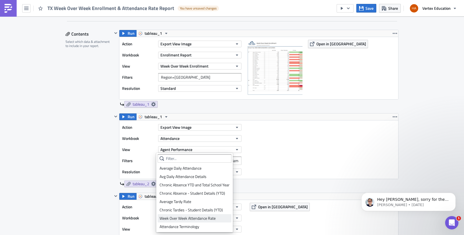
click at [189, 217] on div "Week Over Week Attendance Rate" at bounding box center [195, 218] width 70 height 6
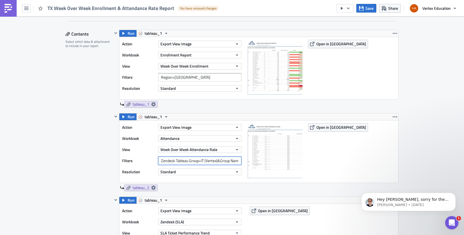
click at [159, 161] on input "Zendesk Tableau Group=IT (Vertex)&Group Name=Vertex IT" at bounding box center [199, 160] width 83 height 8
drag, startPoint x: 174, startPoint y: 161, endPoint x: 239, endPoint y: 163, distance: 65.0
click at [239, 163] on input "State=[US_STATE][GEOGRAPHIC_DATA][US_STATE] Preschool Included?=False" at bounding box center [199, 160] width 83 height 8
type input "State=[US_STATE][GEOGRAPHIC_DATA][US_STATE] Preschool Included?=False"
click at [186, 75] on input "Region=TX" at bounding box center [199, 77] width 83 height 8
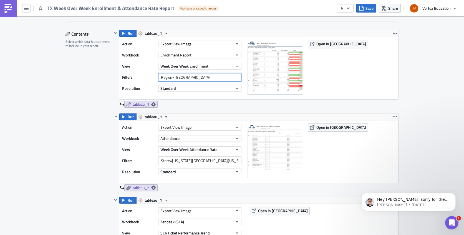
paste input "&Arizona Preschool Included?=False"
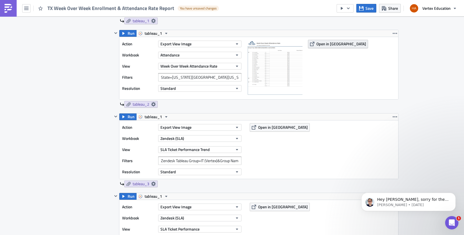
type input "Region=[GEOGRAPHIC_DATA][US_STATE] Preschool Included?=False"
click at [325, 44] on span "Open in [GEOGRAPHIC_DATA]" at bounding box center [342, 44] width 50 height 6
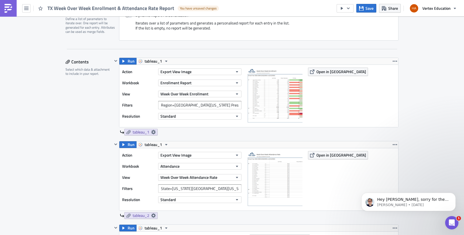
scroll to position [83, 0]
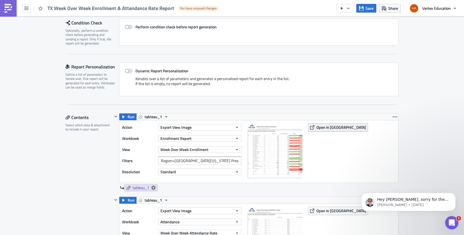
click at [327, 127] on span "Open in [GEOGRAPHIC_DATA]" at bounding box center [342, 127] width 50 height 6
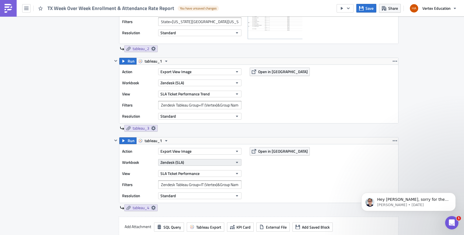
scroll to position [222, 0]
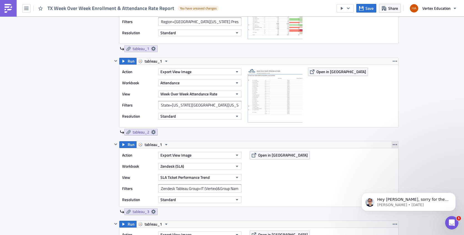
click at [393, 144] on icon "button" at bounding box center [395, 144] width 4 height 1
click at [383, 177] on div "Remove" at bounding box center [396, 177] width 37 height 6
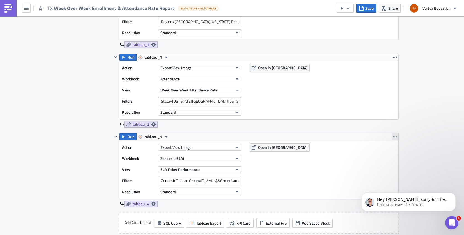
click at [393, 138] on icon "button" at bounding box center [395, 136] width 4 height 4
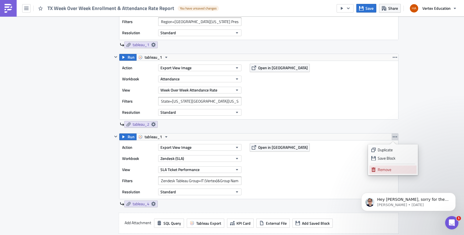
click at [381, 170] on div "Remove" at bounding box center [396, 170] width 37 height 6
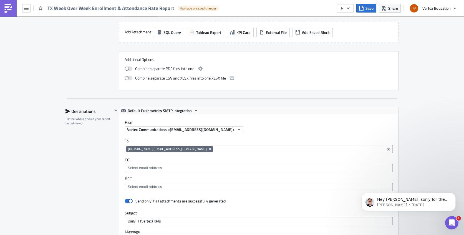
scroll to position [361, 0]
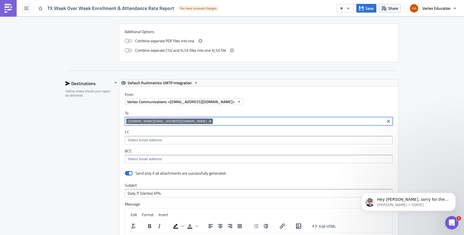
click at [221, 121] on input at bounding box center [298, 121] width 169 height 6
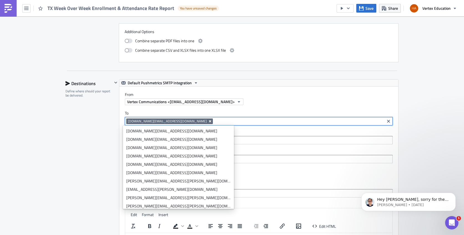
click at [209, 121] on icon "Remove Tag" at bounding box center [210, 121] width 2 height 2
click at [195, 122] on input at bounding box center [258, 121] width 265 height 6
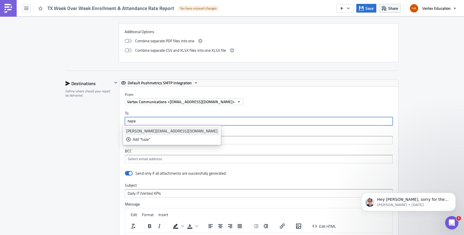
type input "haze"
click at [177, 133] on div "[PERSON_NAME][EMAIL_ADDRESS][DOMAIN_NAME]" at bounding box center [171, 131] width 91 height 6
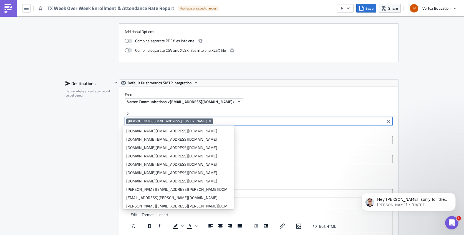
click at [241, 123] on input at bounding box center [298, 121] width 169 height 6
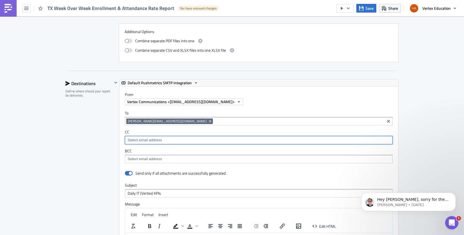
click at [271, 141] on input at bounding box center [258, 140] width 265 height 6
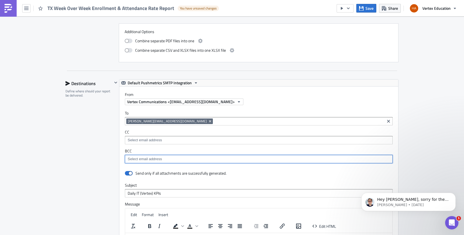
click at [270, 159] on input at bounding box center [258, 159] width 265 height 6
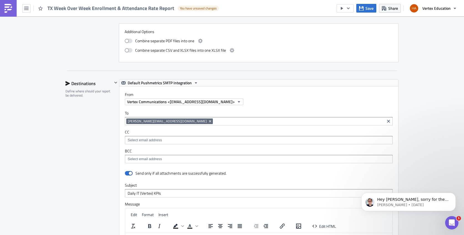
click at [268, 181] on div "Send only if all attachments are successfully generated. Subject Daily IT (Vert…" at bounding box center [258, 233] width 279 height 128
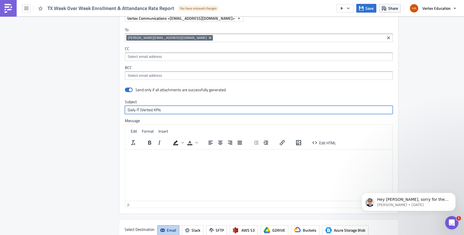
drag, startPoint x: 178, startPoint y: 110, endPoint x: 108, endPoint y: 95, distance: 72.0
click at [108, 95] on div "Destinations Define where should your report be delivered. slack_1 - Glenn Butn…" at bounding box center [232, 118] width 333 height 245
type input "TX Week Over Week Enrollment & Attendance Rate"
click at [142, 155] on p "Rich Text Area. Press ALT-0 for help." at bounding box center [258, 153] width 263 height 4
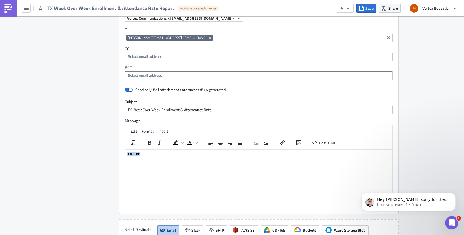
drag, startPoint x: 149, startPoint y: 154, endPoint x: 111, endPoint y: 149, distance: 38.3
click at [125, 149] on html "TX Enr" at bounding box center [258, 153] width 267 height 9
drag, startPoint x: 134, startPoint y: 205, endPoint x: 124, endPoint y: 206, distance: 9.7
click at [125, 206] on div "p" at bounding box center [258, 204] width 267 height 7
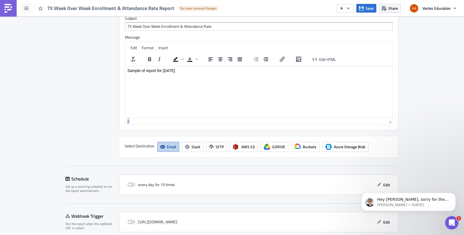
scroll to position [552, 0]
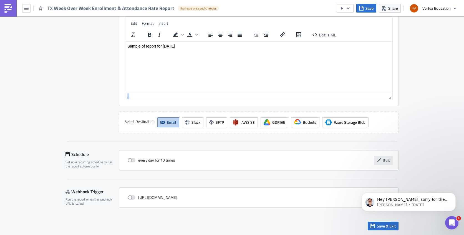
click at [381, 159] on button "Edit" at bounding box center [383, 160] width 19 height 9
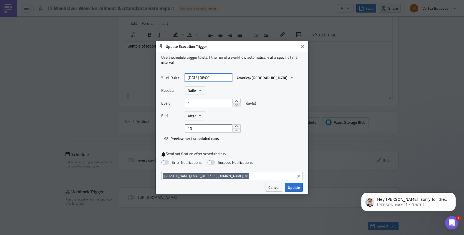
select select "7"
select select "2025"
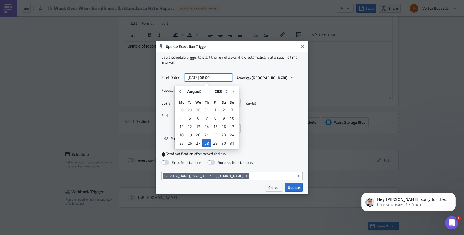
click at [223, 79] on input "2025-08-28 08:00" at bounding box center [208, 77] width 47 height 8
click at [234, 92] on icon "Go to next month" at bounding box center [233, 91] width 4 height 4
type input "2025-09-28 08:00"
select select "8"
click at [182, 111] on div "1" at bounding box center [182, 110] width 8 height 8
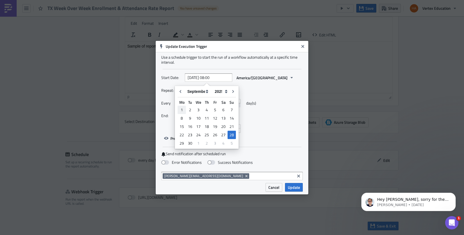
type input "[DATE] 08:00"
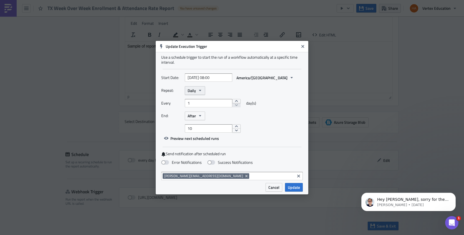
click at [201, 92] on icon "button" at bounding box center [200, 90] width 4 height 4
click at [202, 117] on div "Weekly" at bounding box center [211, 117] width 46 height 6
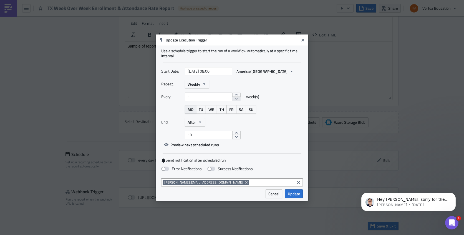
click at [190, 110] on span "MO" at bounding box center [191, 109] width 6 height 6
click at [223, 72] on input "[DATE] 08:00" at bounding box center [208, 71] width 47 height 8
select select "8"
select select "2025"
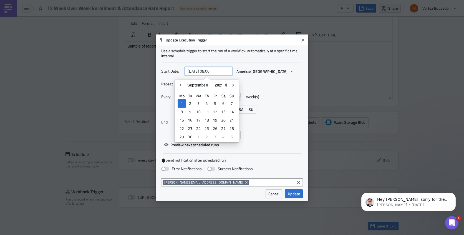
click at [212, 71] on input "[DATE] 08:00" at bounding box center [208, 71] width 47 height 8
type input "[DATE] 06:00"
click at [290, 72] on icon "button" at bounding box center [292, 71] width 4 height 4
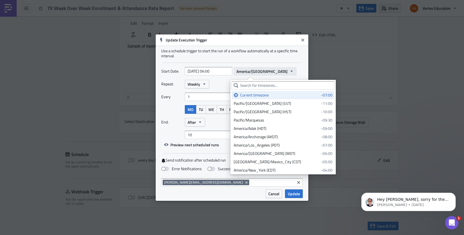
click at [290, 72] on icon "button" at bounding box center [292, 71] width 4 height 4
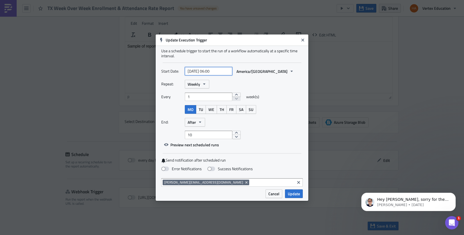
click at [224, 69] on input "[DATE] 06:00" at bounding box center [208, 71] width 47 height 8
select select "8"
select select "2025"
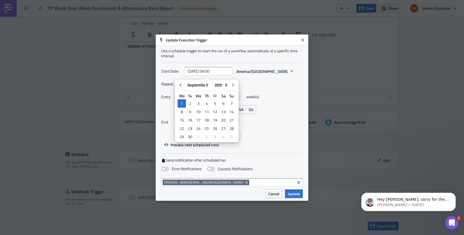
click at [281, 91] on div "Repeat: Weekly Every 1 week(s) MO TU WE TH FR SA SU End: After 10" at bounding box center [232, 109] width 142 height 59
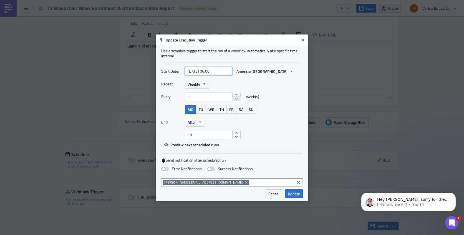
click at [211, 71] on input "[DATE] 06:00" at bounding box center [208, 71] width 47 height 8
select select "8"
select select "2025"
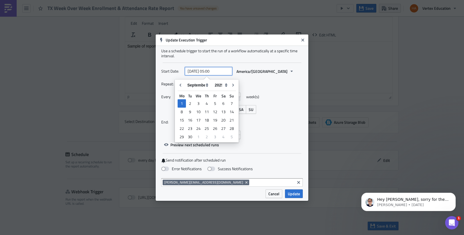
click at [215, 70] on input "2025-09-01 05:00" at bounding box center [208, 71] width 47 height 8
type input "[DATE] 05:55"
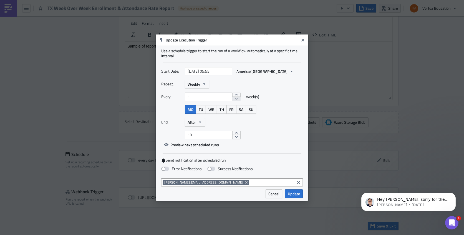
click at [278, 86] on div "Repeat: Weekly" at bounding box center [232, 84] width 142 height 9
click at [200, 124] on icon "button" at bounding box center [200, 122] width 4 height 4
click at [196, 131] on div "Never" at bounding box center [211, 132] width 46 height 6
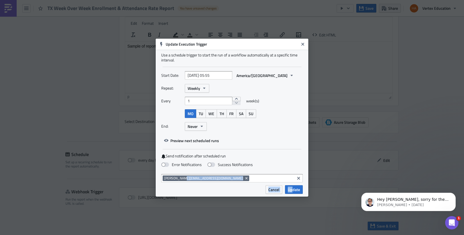
drag, startPoint x: 294, startPoint y: 190, endPoint x: 178, endPoint y: 170, distance: 117.0
click at [179, 171] on div "Update Execution Trigger Use a schedule trigger to start the run of a workflow …" at bounding box center [232, 118] width 153 height 158
click at [167, 165] on span at bounding box center [165, 164] width 8 height 4
click at [5, 4] on input "Error Notifications" at bounding box center [3, 3] width 4 height 4
checkbox input "true"
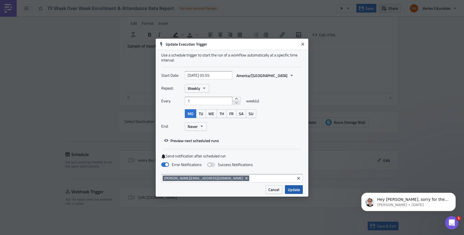
click at [295, 191] on span "Update" at bounding box center [294, 189] width 12 height 6
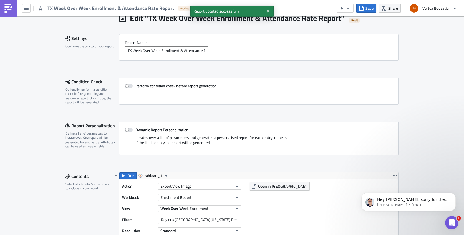
scroll to position [0, 0]
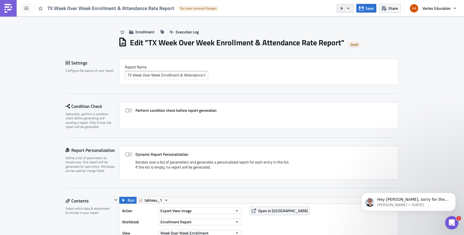
click at [349, 8] on icon "button" at bounding box center [348, 8] width 3 height 2
click at [348, 24] on div "Send Just to Me" at bounding box center [362, 22] width 43 height 6
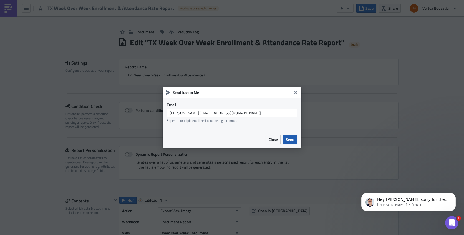
click at [289, 139] on span "Send" at bounding box center [290, 139] width 9 height 6
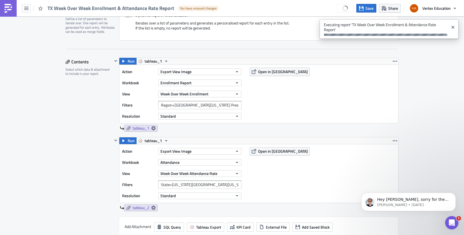
scroll to position [28, 0]
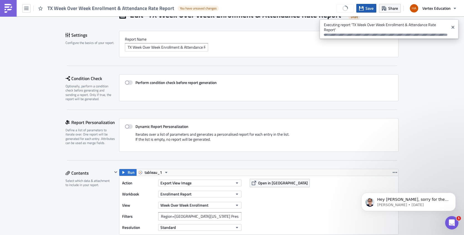
click at [362, 9] on icon "button" at bounding box center [361, 8] width 4 height 4
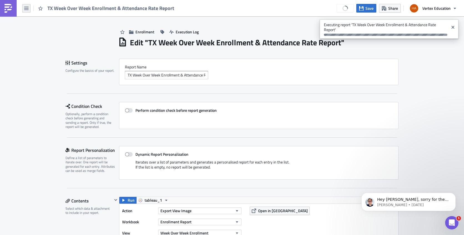
click at [27, 7] on icon "button" at bounding box center [26, 8] width 4 height 3
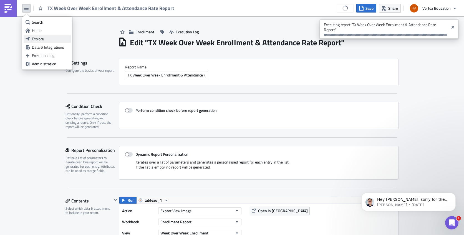
click at [41, 38] on div "Explore" at bounding box center [50, 39] width 37 height 6
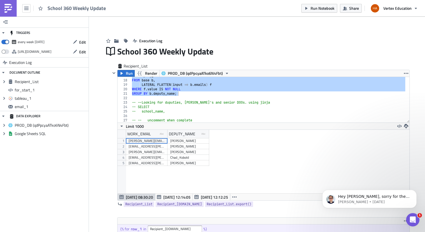
scroll to position [64, 292]
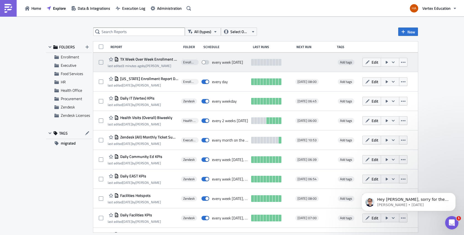
click at [296, 63] on div at bounding box center [315, 62] width 38 height 11
click at [136, 61] on span "TX Week Over Week Enrollment & Attendance Rate Report" at bounding box center [148, 59] width 59 height 5
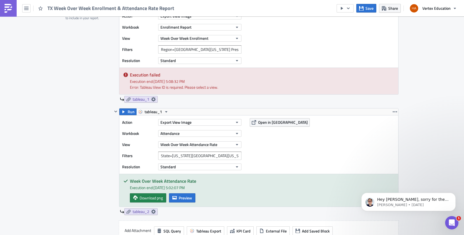
scroll to position [167, 0]
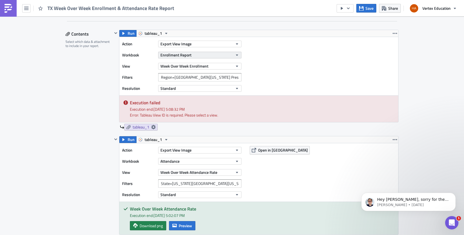
click at [229, 57] on button "Enrollment Report" at bounding box center [199, 55] width 83 height 7
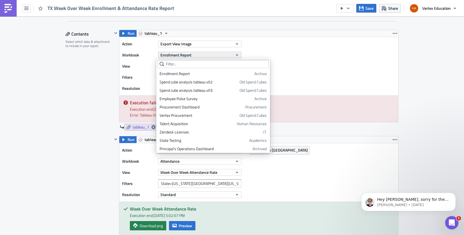
scroll to position [618, 0]
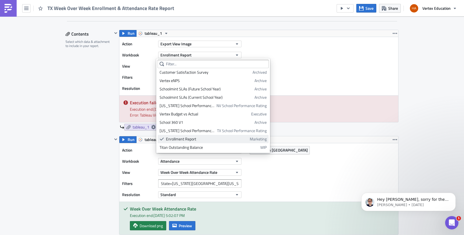
click at [199, 140] on div "Enrollment Report" at bounding box center [207, 139] width 82 height 6
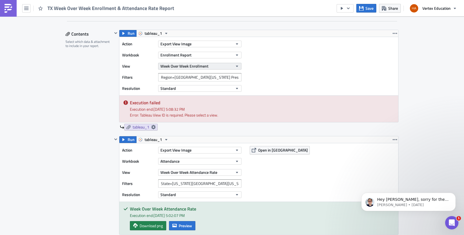
click at [235, 65] on icon "button" at bounding box center [237, 66] width 4 height 4
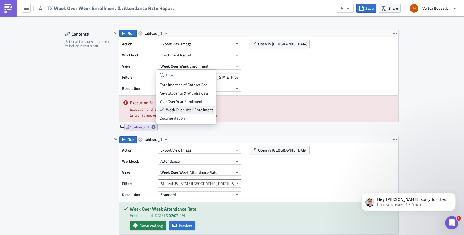
click at [195, 109] on div "Week Over Week Enrollment" at bounding box center [189, 110] width 47 height 6
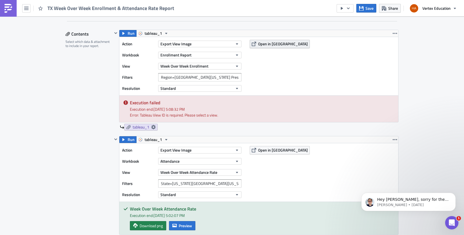
click at [264, 44] on span "Open in [GEOGRAPHIC_DATA]" at bounding box center [283, 44] width 50 height 6
click at [141, 128] on span "tableau_1" at bounding box center [141, 126] width 17 height 5
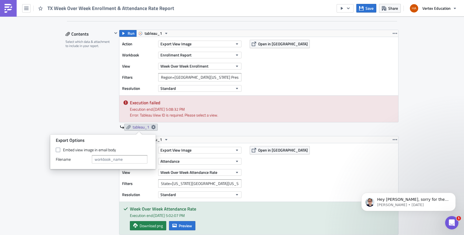
click at [186, 110] on div "Execution end: [DATE] 5:08:32 PM" at bounding box center [262, 109] width 264 height 6
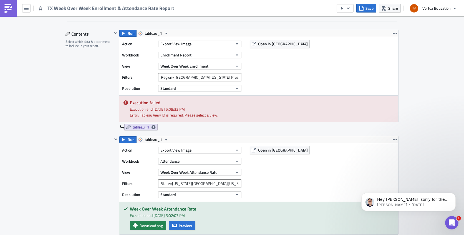
click at [268, 65] on div "Action Export View Image Workbook Enrollment Report View Week Over Week Enrollm…" at bounding box center [258, 66] width 279 height 58
click at [210, 89] on button "Standard" at bounding box center [199, 88] width 83 height 7
click at [181, 97] on div "Standard" at bounding box center [186, 97] width 40 height 6
click at [287, 71] on div "Action Export View Image Workbook Enrollment Report View Week Over Week Enrollm…" at bounding box center [258, 66] width 279 height 58
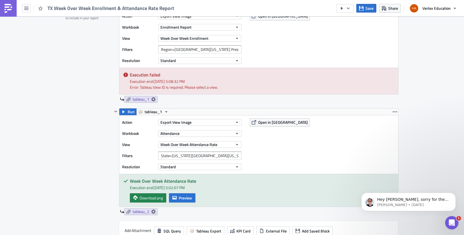
scroll to position [222, 0]
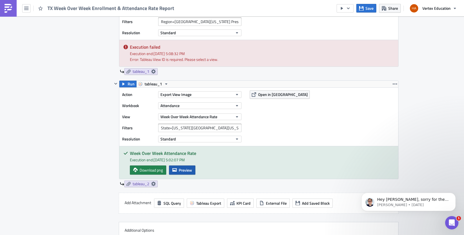
click at [179, 169] on span "Preview" at bounding box center [185, 170] width 13 height 6
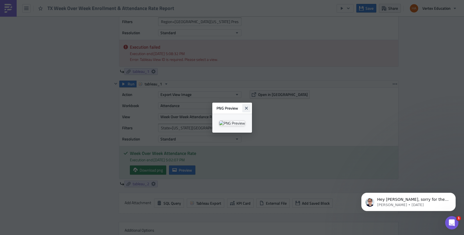
click at [249, 106] on icon "Close" at bounding box center [246, 108] width 4 height 4
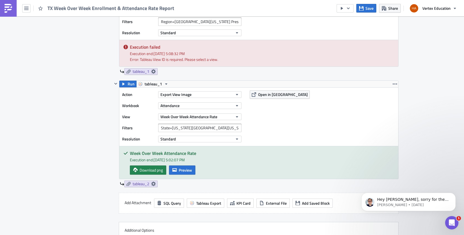
click at [279, 122] on div "Action Export View Image Workbook Attendance View Week Over Week Attendance Rat…" at bounding box center [258, 116] width 279 height 58
drag, startPoint x: 158, startPoint y: 127, endPoint x: 282, endPoint y: 122, distance: 124.3
click at [282, 122] on div "Action Export View Image Workbook Attendance View Week Over Week Attendance Rat…" at bounding box center [258, 116] width 279 height 58
click at [395, 83] on icon "button" at bounding box center [395, 83] width 4 height 1
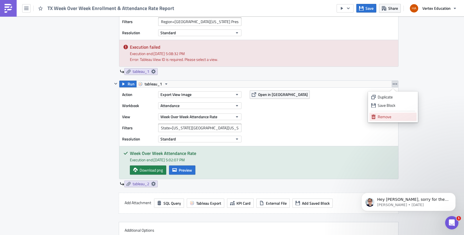
click at [385, 118] on div "Remove" at bounding box center [396, 117] width 37 height 6
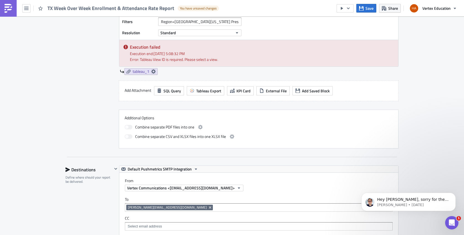
scroll to position [139, 0]
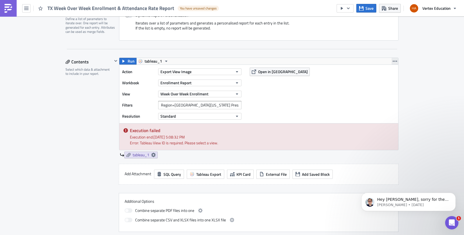
click at [394, 61] on icon "button" at bounding box center [395, 61] width 4 height 1
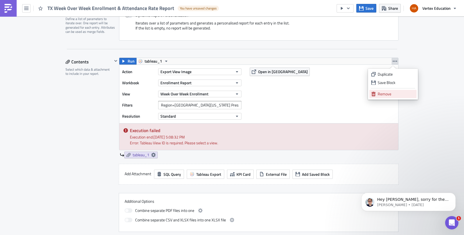
click at [385, 95] on div "Remove" at bounding box center [396, 94] width 37 height 6
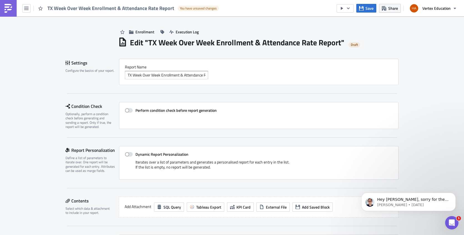
scroll to position [111, 0]
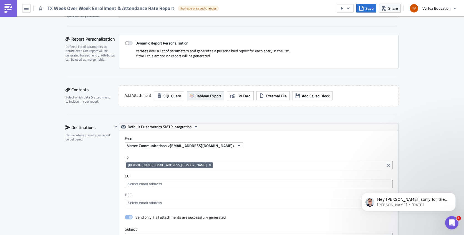
click at [212, 95] on span "Tableau Export" at bounding box center [208, 96] width 25 height 6
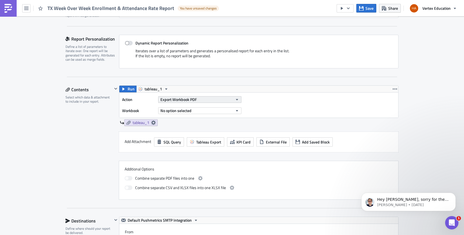
click at [236, 100] on icon "button" at bounding box center [237, 99] width 2 height 1
click at [302, 104] on div "Action Export Workbook PDF Workbook No option selected" at bounding box center [258, 104] width 279 height 25
click at [235, 101] on icon "button" at bounding box center [237, 99] width 4 height 4
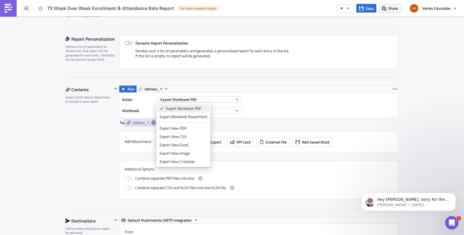
click at [191, 110] on div "Export Workbook PDF" at bounding box center [186, 109] width 41 height 6
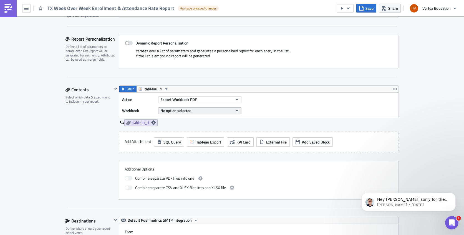
click at [236, 110] on icon "button" at bounding box center [237, 110] width 2 height 1
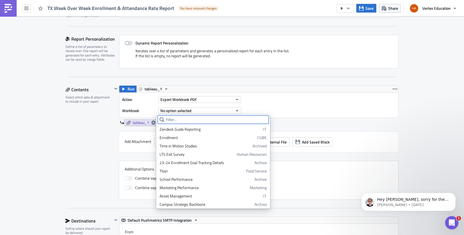
scroll to position [194, 0]
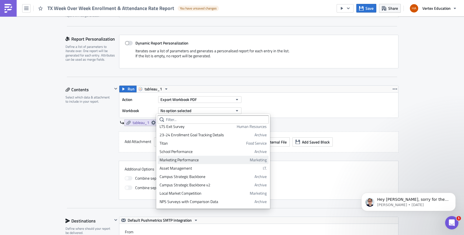
click at [196, 160] on div "Marketing Performance" at bounding box center [204, 160] width 88 height 6
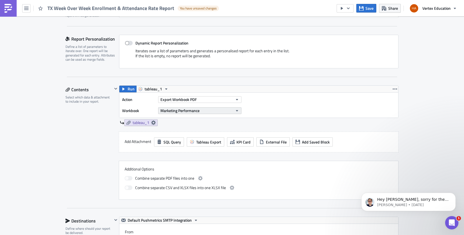
click at [236, 111] on icon "button" at bounding box center [237, 110] width 2 height 1
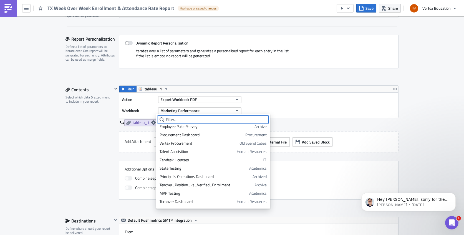
scroll to position [0, 0]
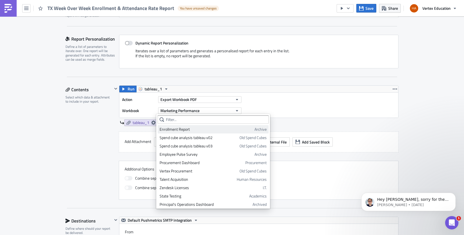
click at [183, 131] on div "Enrollment Report" at bounding box center [206, 129] width 93 height 6
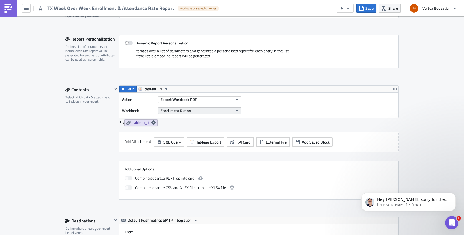
click at [236, 111] on icon "button" at bounding box center [237, 110] width 2 height 1
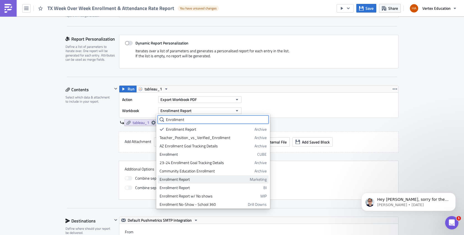
type input "Enrollment"
click at [210, 180] on div "Enrollment Report" at bounding box center [204, 179] width 88 height 6
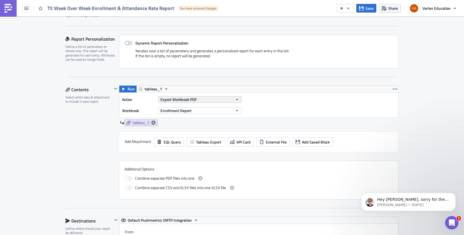
click at [235, 99] on icon "button" at bounding box center [237, 99] width 4 height 4
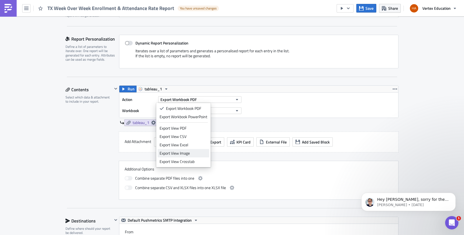
click at [178, 153] on div "Export View Image" at bounding box center [184, 153] width 48 height 6
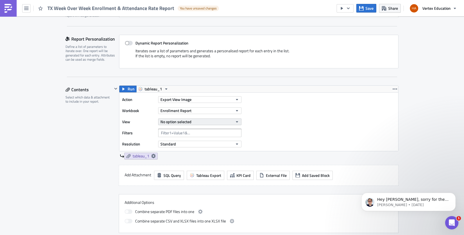
click at [235, 121] on icon "button" at bounding box center [237, 121] width 4 height 4
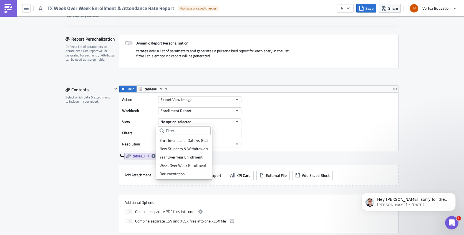
click at [194, 164] on div "Week Over Week Enrollment" at bounding box center [184, 165] width 49 height 6
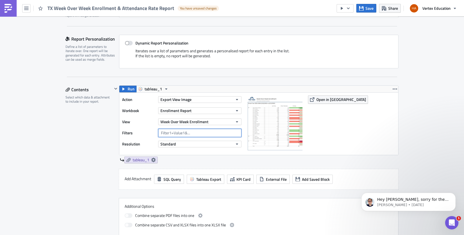
click at [198, 133] on input "text" at bounding box center [199, 133] width 83 height 8
paste input "State=[US_STATE][GEOGRAPHIC_DATA][US_STATE] Preschool Included?=False"
drag, startPoint x: 167, startPoint y: 132, endPoint x: 153, endPoint y: 134, distance: 14.8
click at [153, 134] on div "Filters State=[US_STATE][GEOGRAPHIC_DATA][US_STATE] Preschool Included?=False" at bounding box center [183, 133] width 122 height 8
type input "Region=[GEOGRAPHIC_DATA][US_STATE] Preschool Included?=False"
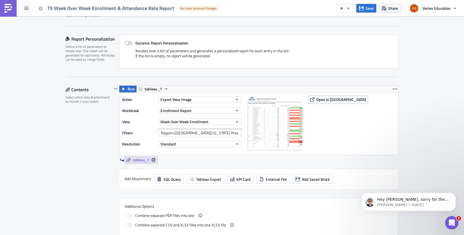
click at [328, 121] on div "Action Export View Image Workbook Enrollment Report View Week Over Week Enrollm…" at bounding box center [258, 123] width 279 height 62
click at [198, 143] on button "Standard" at bounding box center [199, 144] width 83 height 7
click at [314, 101] on button "Open in [GEOGRAPHIC_DATA]" at bounding box center [338, 99] width 60 height 8
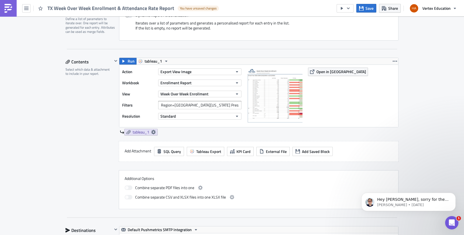
scroll to position [111, 0]
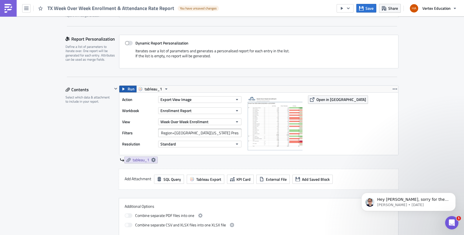
click at [124, 89] on button "Run" at bounding box center [127, 89] width 17 height 7
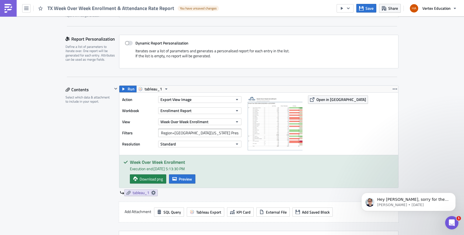
scroll to position [194, 0]
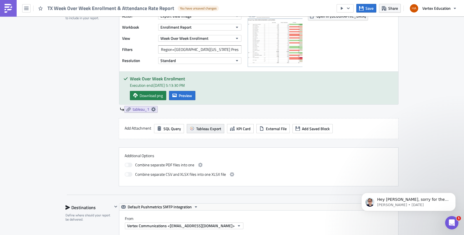
click at [209, 129] on span "Tableau Export" at bounding box center [208, 129] width 25 height 6
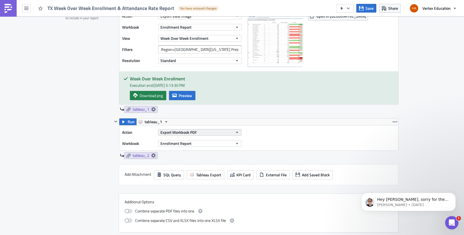
click at [186, 134] on span "Export Workbook PDF" at bounding box center [179, 132] width 36 height 6
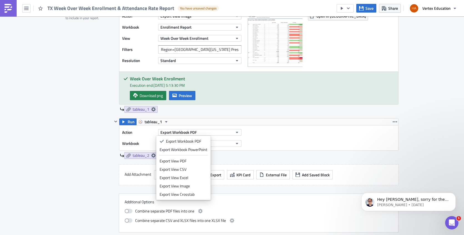
click at [179, 187] on div "Export View Image" at bounding box center [184, 186] width 48 height 6
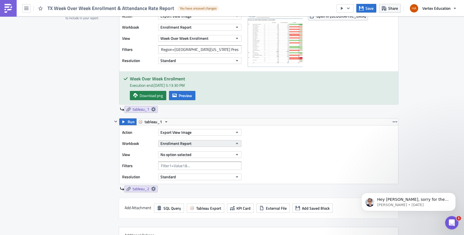
click at [211, 146] on button "Enrollment Report" at bounding box center [199, 143] width 83 height 7
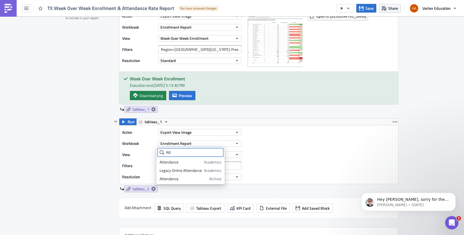
scroll to position [0, 0]
type input "Atten"
click at [172, 162] on div "Attendance" at bounding box center [181, 162] width 42 height 6
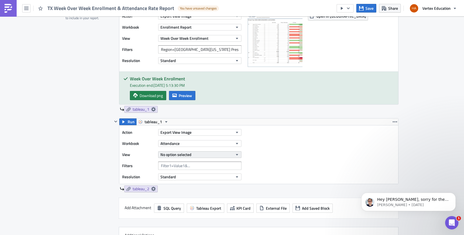
click at [236, 155] on icon "button" at bounding box center [237, 154] width 4 height 4
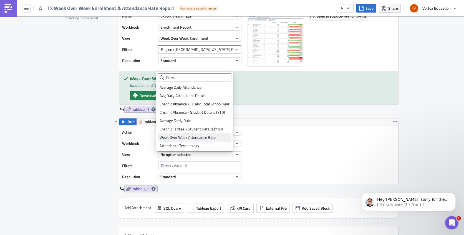
click at [190, 139] on div "Week Over Week Attendance Rate" at bounding box center [195, 137] width 70 height 6
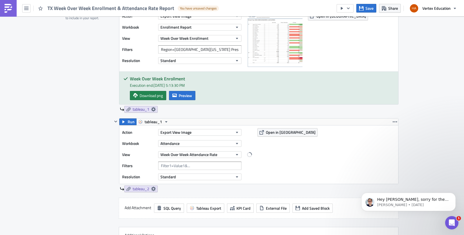
scroll to position [222, 0]
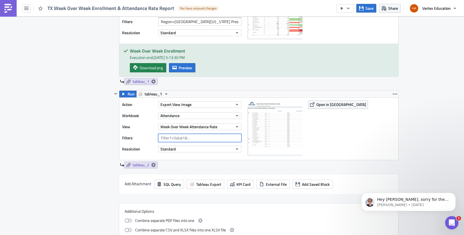
click at [197, 138] on input "text" at bounding box center [199, 138] width 83 height 8
paste input "State=[US_STATE][GEOGRAPHIC_DATA][US_STATE] Preschool Included?=False"
type input "State=[US_STATE][GEOGRAPHIC_DATA][US_STATE] Preschool Included?=False"
click at [321, 106] on span "Open in [GEOGRAPHIC_DATA]" at bounding box center [342, 104] width 50 height 6
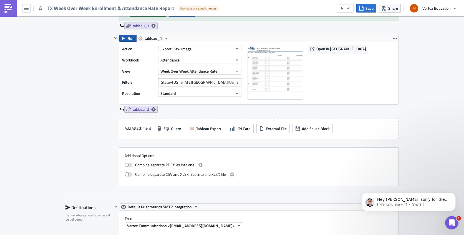
click at [129, 38] on span "Run" at bounding box center [131, 38] width 7 height 7
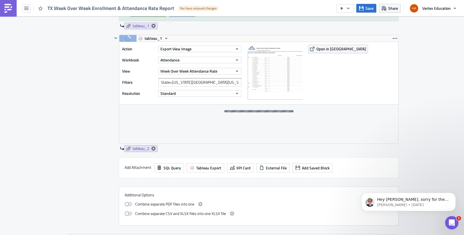
scroll to position [194, 0]
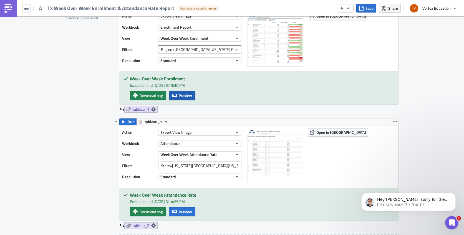
click at [189, 94] on span "Preview" at bounding box center [185, 95] width 13 height 6
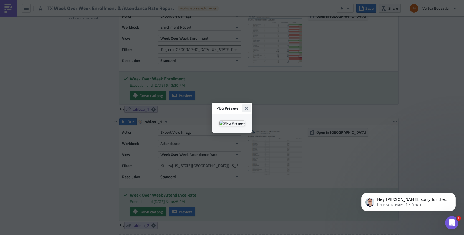
click at [248, 106] on icon "Close" at bounding box center [246, 107] width 3 height 3
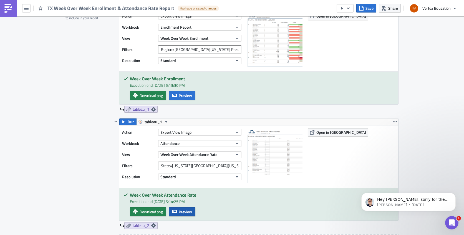
click at [183, 209] on span "Preview" at bounding box center [185, 212] width 13 height 6
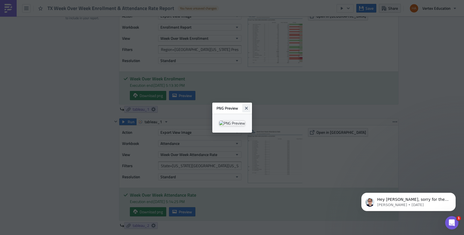
click at [249, 106] on icon "Close" at bounding box center [246, 108] width 4 height 4
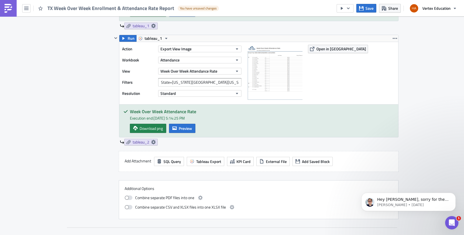
scroll to position [222, 0]
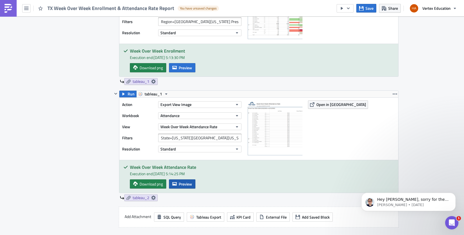
click at [184, 182] on span "Preview" at bounding box center [185, 184] width 13 height 6
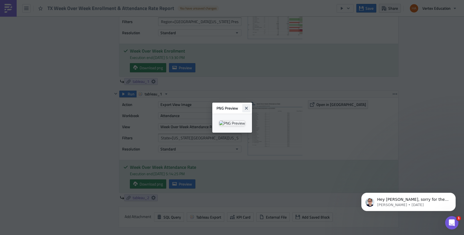
click at [249, 106] on icon "Close" at bounding box center [246, 108] width 4 height 4
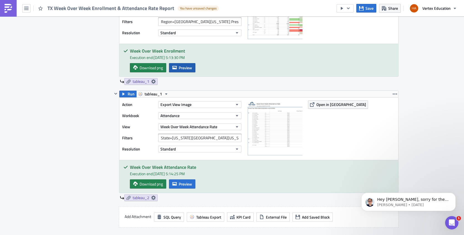
click at [186, 70] on span "Preview" at bounding box center [185, 68] width 13 height 6
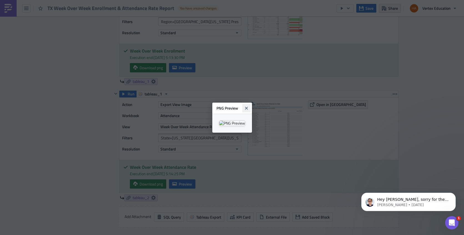
click at [248, 106] on icon "Close" at bounding box center [246, 107] width 3 height 3
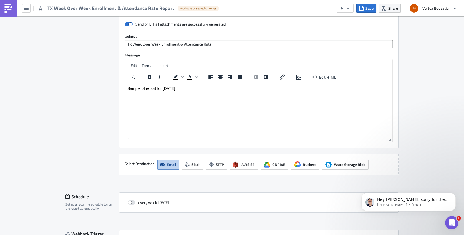
scroll to position [626, 0]
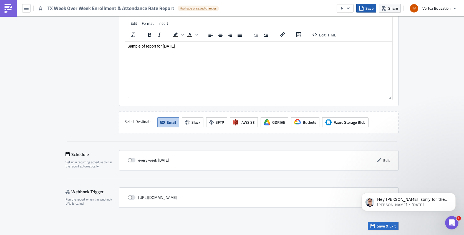
click at [362, 10] on icon "button" at bounding box center [361, 8] width 4 height 4
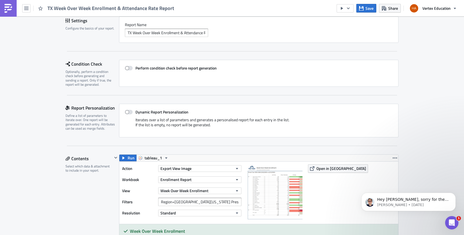
scroll to position [0, 0]
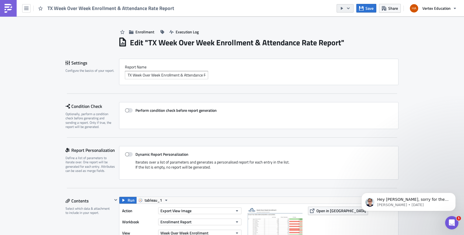
click at [348, 10] on icon "button" at bounding box center [348, 8] width 4 height 4
click at [349, 22] on div "Send Just to Me" at bounding box center [362, 22] width 43 height 6
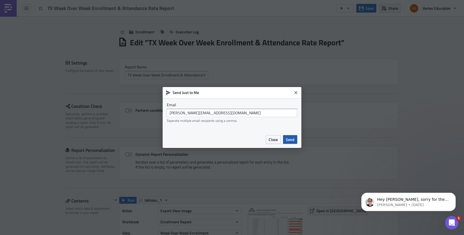
click at [290, 139] on span "Send" at bounding box center [290, 139] width 9 height 6
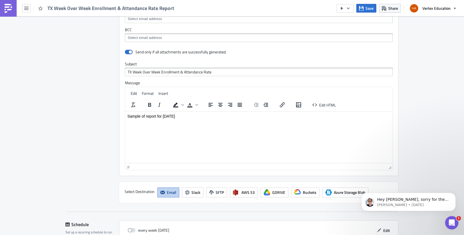
scroll to position [500, 0]
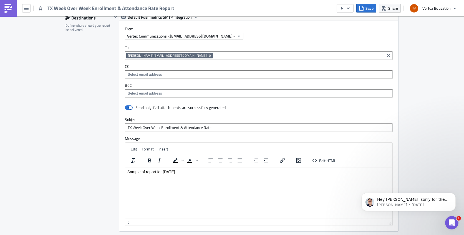
click at [209, 55] on icon "Remove Tag" at bounding box center [210, 55] width 2 height 2
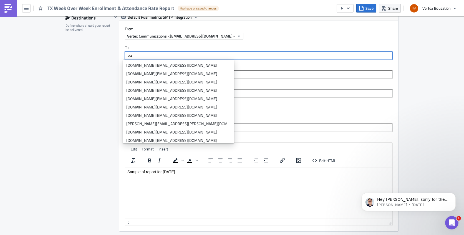
type input "e"
click at [142, 55] on input at bounding box center [258, 56] width 265 height 6
paste input "[EMAIL_ADDRESS][PERSON_NAME][DOMAIN_NAME]"
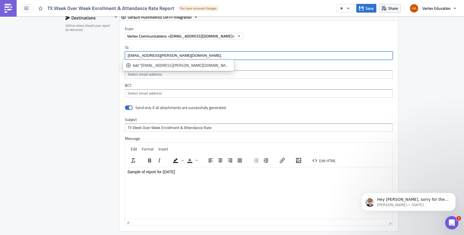
paste input "[PERSON_NAME][EMAIL_ADDRESS][PERSON_NAME][DOMAIN_NAME]"
click at [171, 176] on html "Sample of report for [DATE]" at bounding box center [258, 171] width 267 height 9
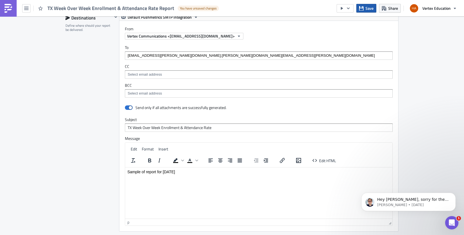
click at [367, 7] on span "Save" at bounding box center [370, 8] width 8 height 6
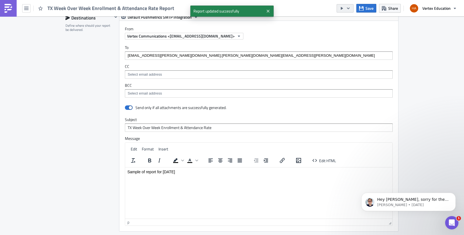
click at [350, 8] on icon "button" at bounding box center [348, 8] width 3 height 2
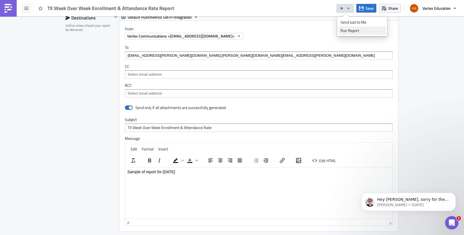
click at [351, 32] on div "Run Report" at bounding box center [362, 31] width 43 height 6
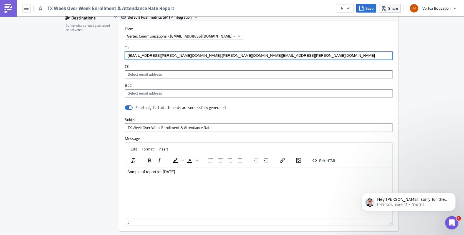
click at [257, 55] on input "[EMAIL_ADDRESS][PERSON_NAME][DOMAIN_NAME];[PERSON_NAME][DOMAIN_NAME][EMAIL_ADDR…" at bounding box center [258, 56] width 265 height 6
drag, startPoint x: 186, startPoint y: 55, endPoint x: 277, endPoint y: 61, distance: 90.8
click at [277, 61] on div "To [EMAIL_ADDRESS][PERSON_NAME][DOMAIN_NAME];[PERSON_NAME][DOMAIN_NAME][EMAIL_A…" at bounding box center [258, 71] width 279 height 64
click at [271, 57] on input "[EMAIL_ADDRESS][PERSON_NAME][DOMAIN_NAME];[PERSON_NAME][DOMAIN_NAME][EMAIL_ADDR…" at bounding box center [258, 56] width 265 height 6
drag, startPoint x: 126, startPoint y: 56, endPoint x: 185, endPoint y: 56, distance: 58.6
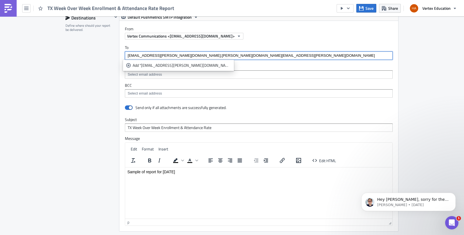
click at [185, 56] on input "[EMAIL_ADDRESS][PERSON_NAME][DOMAIN_NAME];[PERSON_NAME][DOMAIN_NAME][EMAIL_ADDR…" at bounding box center [258, 56] width 265 height 6
type input ";[PERSON_NAME][EMAIL_ADDRESS][PERSON_NAME][DOMAIN_NAME]"
click at [168, 77] on input at bounding box center [258, 75] width 265 height 6
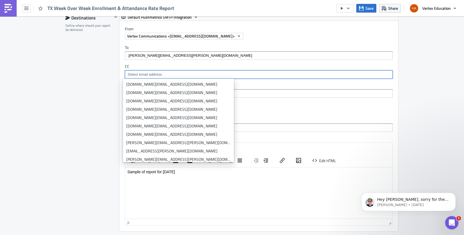
paste input "[EMAIL_ADDRESS][PERSON_NAME][DOMAIN_NAME]"
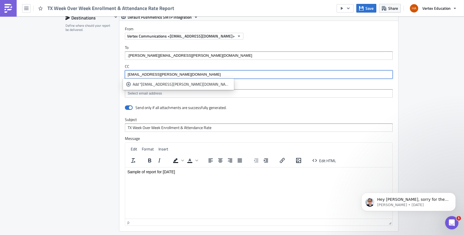
type input "[EMAIL_ADDRESS][PERSON_NAME][DOMAIN_NAME]"
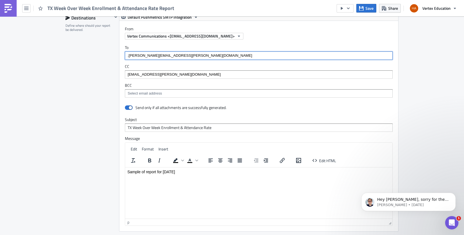
drag, startPoint x: 202, startPoint y: 56, endPoint x: 104, endPoint y: 50, distance: 98.2
click at [104, 50] on div "Destinations Define where should your report be delivered. slack_1 - [PERSON_NA…" at bounding box center [232, 136] width 333 height 245
paste input "[PERSON_NAME][EMAIL_ADDRESS][PERSON_NAME][DOMAIN_NAME]"
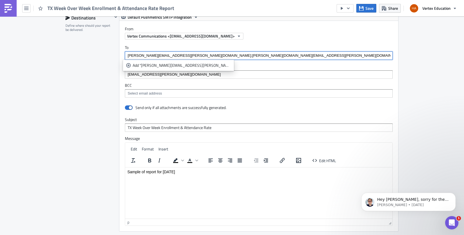
drag, startPoint x: 184, startPoint y: 55, endPoint x: 262, endPoint y: 57, distance: 77.5
click at [262, 57] on input "[PERSON_NAME][EMAIL_ADDRESS][PERSON_NAME][DOMAIN_NAME];[PERSON_NAME][DOMAIN_NAM…" at bounding box center [258, 56] width 265 height 6
paste input "[PERSON_NAME][EMAIL_ADDRESS][PERSON_NAME][DOMAIN_NAME]"
paste input "[PERSON_NAME][EMAIL_ADDRESS][DOMAIN_NAME]"
paste input "[PERSON_NAME][EMAIL_ADDRESS][PERSON_NAME][DOMAIN_NAME]"
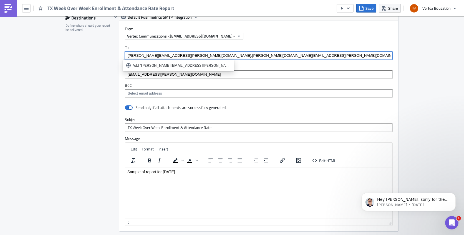
paste input "[PERSON_NAME][EMAIL_ADDRESS][PERSON_NAME][DOMAIN_NAME]"
click at [364, 56] on input "[PERSON_NAME][EMAIL_ADDRESS][PERSON_NAME][DOMAIN_NAME];[PERSON_NAME][DOMAIN_NAM…" at bounding box center [258, 56] width 265 height 6
paste input "[PERSON_NAME][EMAIL_ADDRESS][PERSON_NAME][DOMAIN_NAME]"
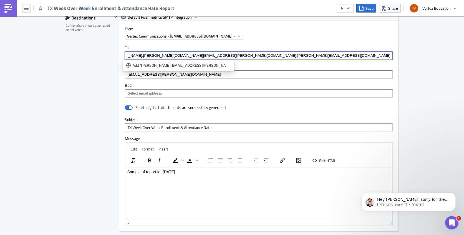
scroll to position [0, 0]
click at [364, 55] on input "[PERSON_NAME][EMAIL_ADDRESS][PERSON_NAME][DOMAIN_NAME];[PERSON_NAME][DOMAIN_NAM…" at bounding box center [258, 56] width 265 height 6
paste input "[PERSON_NAME][EMAIL_ADDRESS][PERSON_NAME][DOMAIN_NAME]"
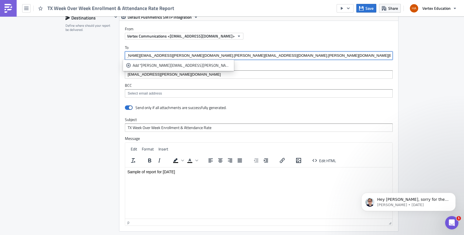
type input "[PERSON_NAME][EMAIL_ADDRESS][PERSON_NAME][DOMAIN_NAME];[PERSON_NAME][DOMAIN_NAM…"
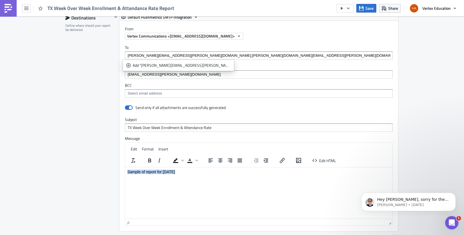
drag, startPoint x: 180, startPoint y: 171, endPoint x: 126, endPoint y: 169, distance: 54.5
click at [126, 169] on html "Sample of report for [DATE]" at bounding box center [258, 171] width 267 height 9
drag, startPoint x: 166, startPoint y: 172, endPoint x: 207, endPoint y: 334, distance: 166.9
click at [125, 167] on html "For your review..." at bounding box center [258, 171] width 267 height 9
copy p "For your review..."
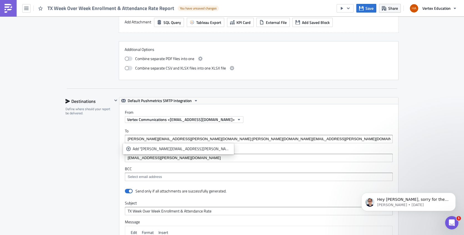
scroll to position [500, 0]
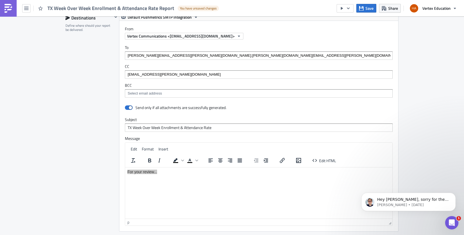
drag, startPoint x: 226, startPoint y: 128, endPoint x: 101, endPoint y: 126, distance: 124.7
click at [101, 126] on div "Destinations Define where should your report be delivered. slack_1 - [PERSON_NA…" at bounding box center [232, 136] width 333 height 245
click at [191, 172] on p "For your review..." at bounding box center [258, 171] width 263 height 4
drag, startPoint x: 178, startPoint y: 174, endPoint x: 142, endPoint y: 172, distance: 36.4
click at [142, 172] on html "For your review..." at bounding box center [258, 171] width 267 height 9
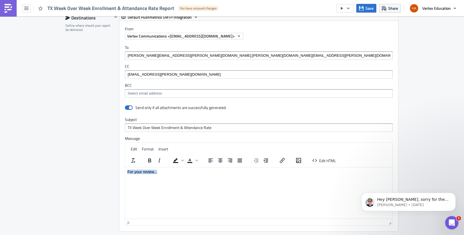
drag, startPoint x: 158, startPoint y: 172, endPoint x: 120, endPoint y: 173, distance: 37.8
click at [125, 173] on html "For your review..." at bounding box center [258, 171] width 267 height 9
click at [173, 171] on p "For your review..." at bounding box center [258, 171] width 263 height 4
drag, startPoint x: 171, startPoint y: 172, endPoint x: 127, endPoint y: 171, distance: 43.9
click at [127, 171] on p "For your review..." at bounding box center [258, 171] width 263 height 4
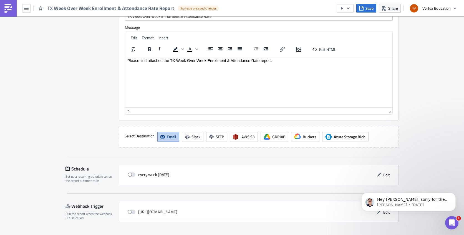
scroll to position [626, 0]
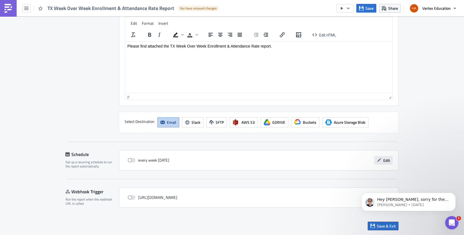
click at [380, 159] on button "Edit" at bounding box center [383, 160] width 19 height 9
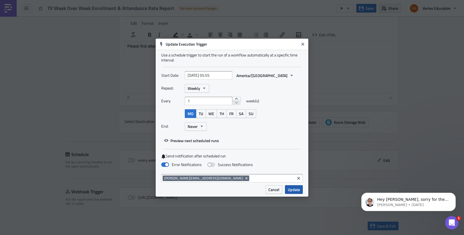
click at [294, 190] on span "Update" at bounding box center [294, 189] width 12 height 6
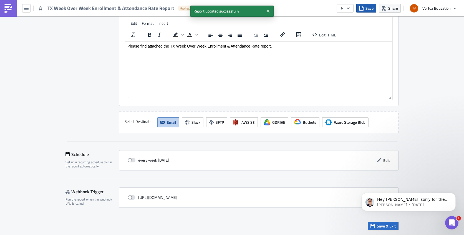
click at [365, 9] on button "Save" at bounding box center [367, 8] width 20 height 9
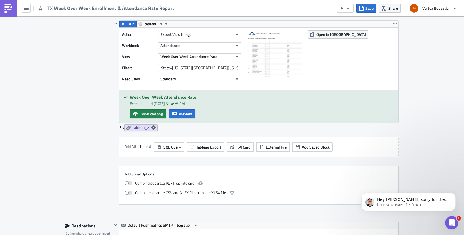
scroll to position [126, 0]
